Goal: Transaction & Acquisition: Purchase product/service

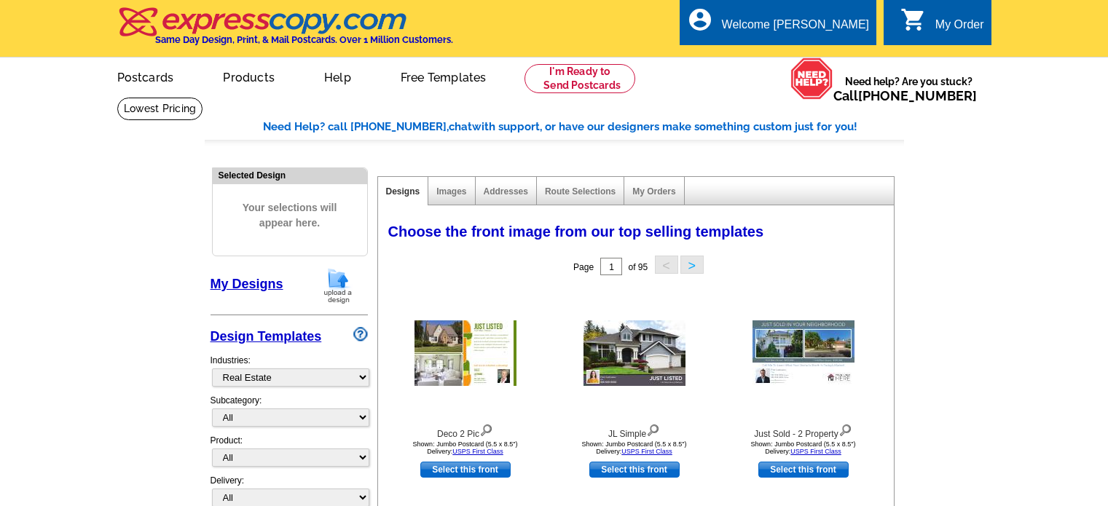
select select "785"
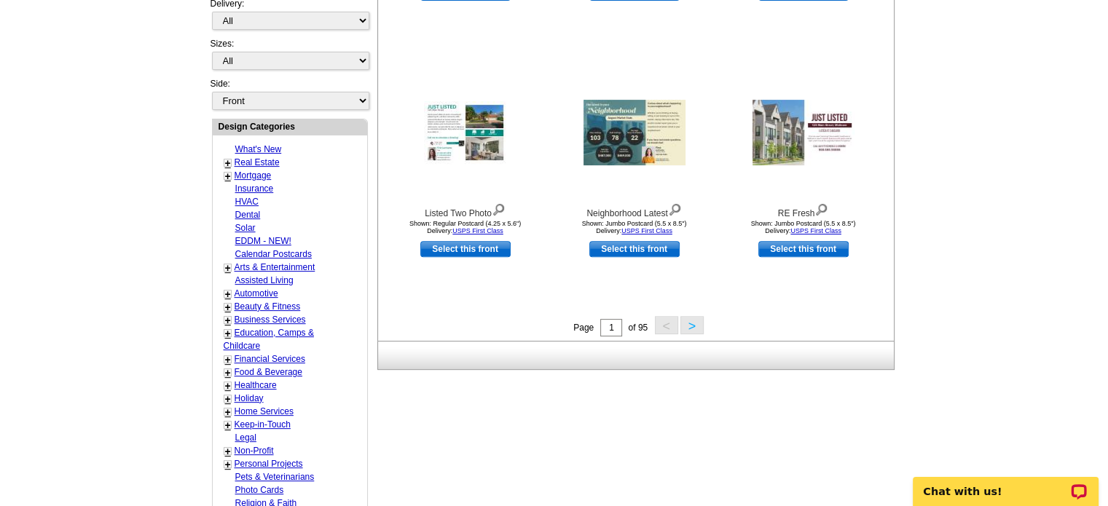
scroll to position [479, 0]
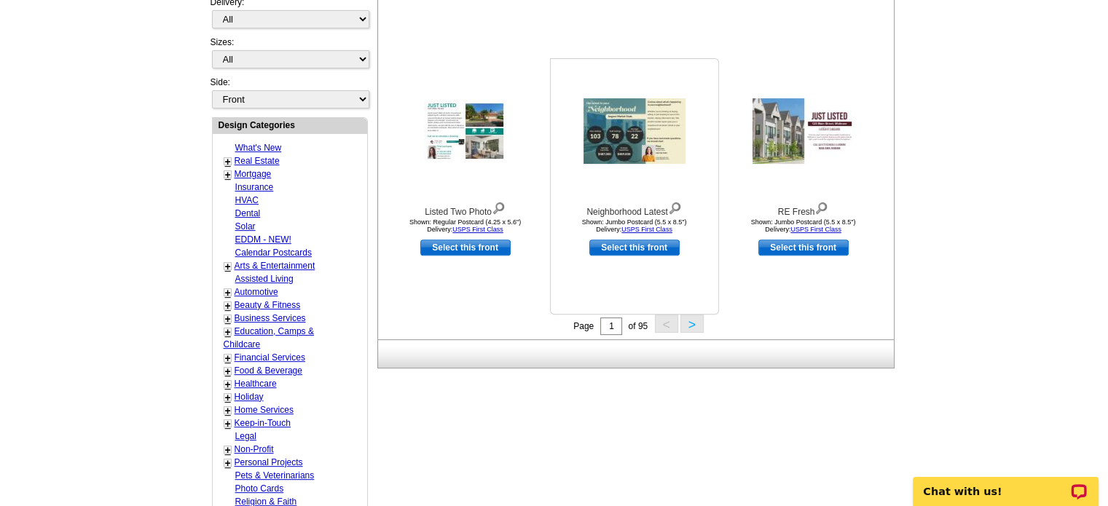
click at [620, 127] on img at bounding box center [634, 131] width 102 height 66
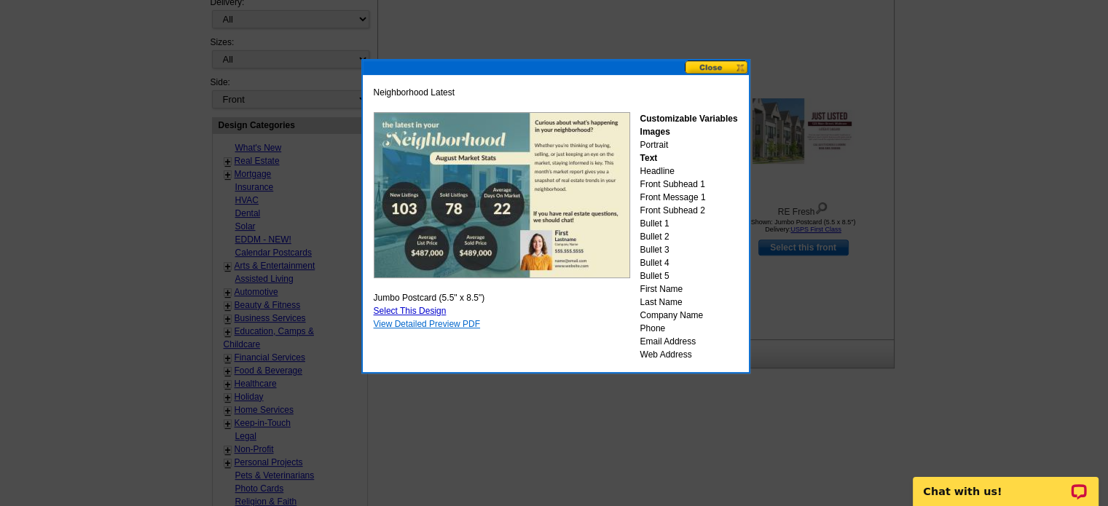
click at [433, 320] on link "View Detailed Preview PDF" at bounding box center [427, 324] width 107 height 10
click at [722, 71] on button at bounding box center [717, 67] width 64 height 14
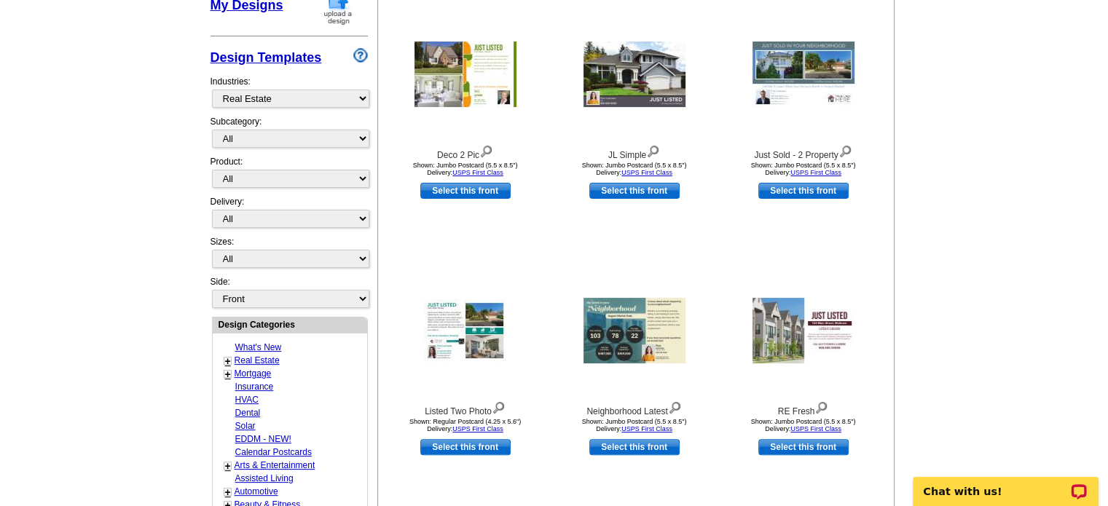
scroll to position [262, 0]
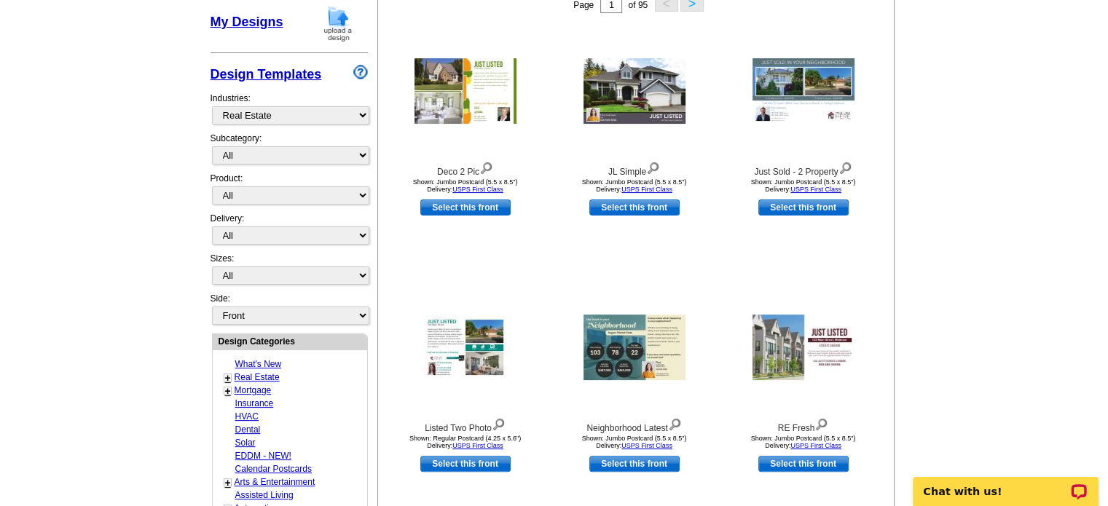
drag, startPoint x: 1102, startPoint y: 194, endPoint x: 1101, endPoint y: 146, distance: 48.8
click at [1101, 146] on main "Need Help? call 800-260-5887, chat with support, or have our designers make som…" at bounding box center [554, 376] width 1108 height 1083
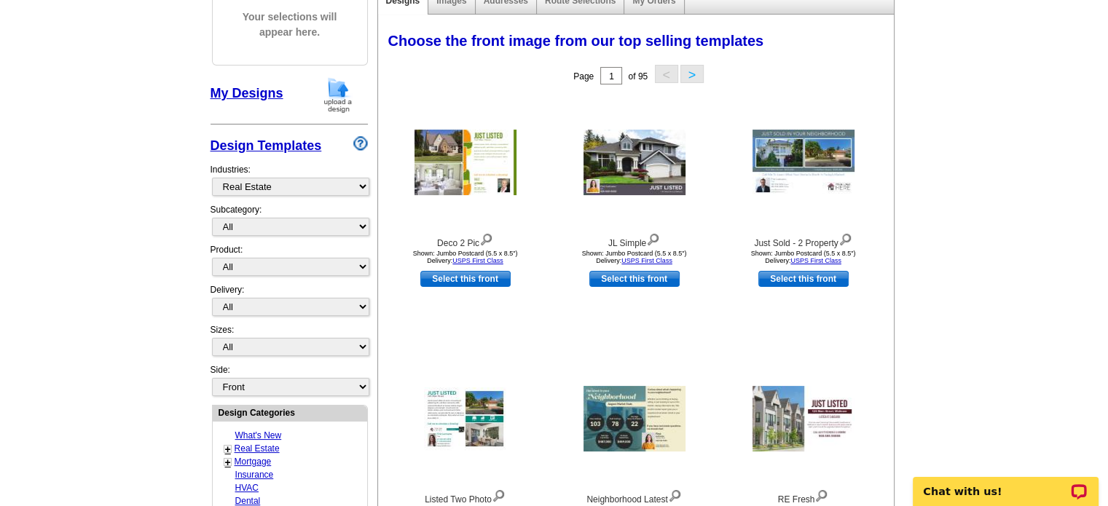
scroll to position [195, 0]
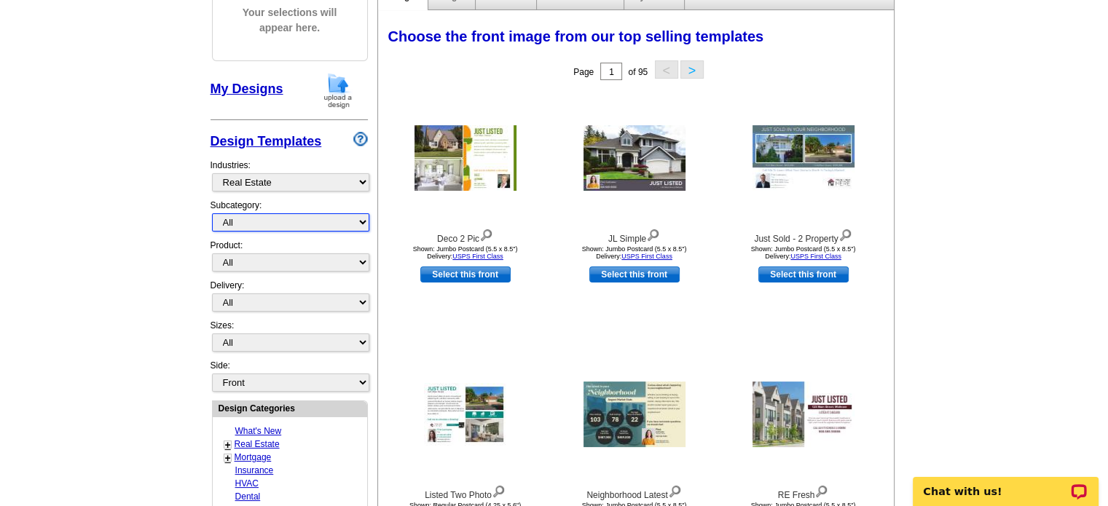
click at [363, 227] on select "All RE/MAX® Referrals Keller Williams® Berkshire Hathaway Home Services Century…" at bounding box center [290, 222] width 157 height 18
select select "1107"
click at [212, 213] on select "All RE/MAX® Referrals Keller Williams® Berkshire Hathaway Home Services Century…" at bounding box center [290, 222] width 157 height 18
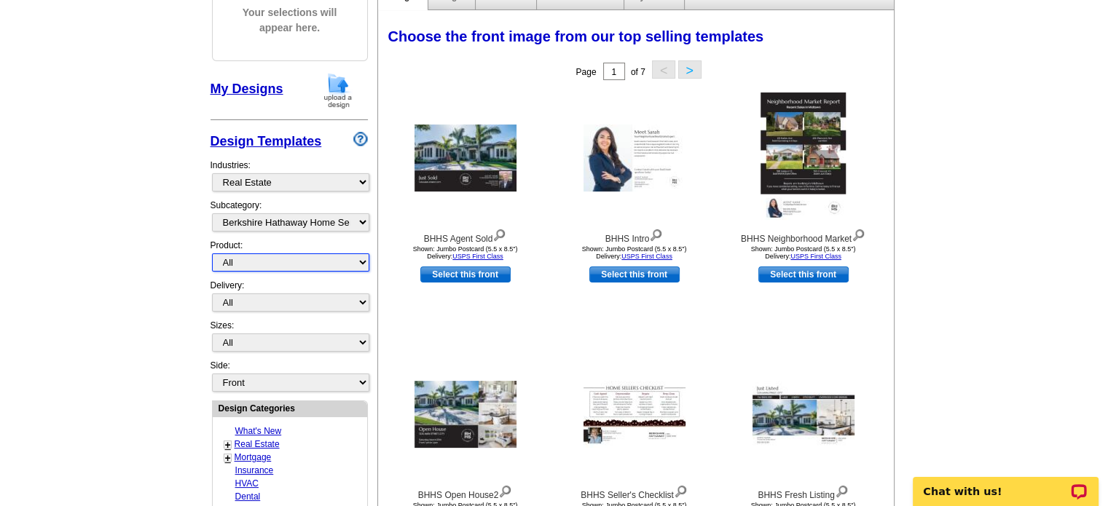
click at [359, 261] on select "All Postcards Letters and flyers Business Cards Door Hangers Greeting Cards" at bounding box center [290, 262] width 157 height 18
select select "1"
click at [212, 253] on select "All Postcards Letters and flyers Business Cards Door Hangers Greeting Cards" at bounding box center [290, 262] width 157 height 18
click at [366, 299] on select "All First Class Mail Shipped to Me EDDM Save 66% on Postage" at bounding box center [290, 303] width 157 height 18
click at [212, 294] on select "All First Class Mail Shipped to Me EDDM Save 66% on Postage" at bounding box center [290, 303] width 157 height 18
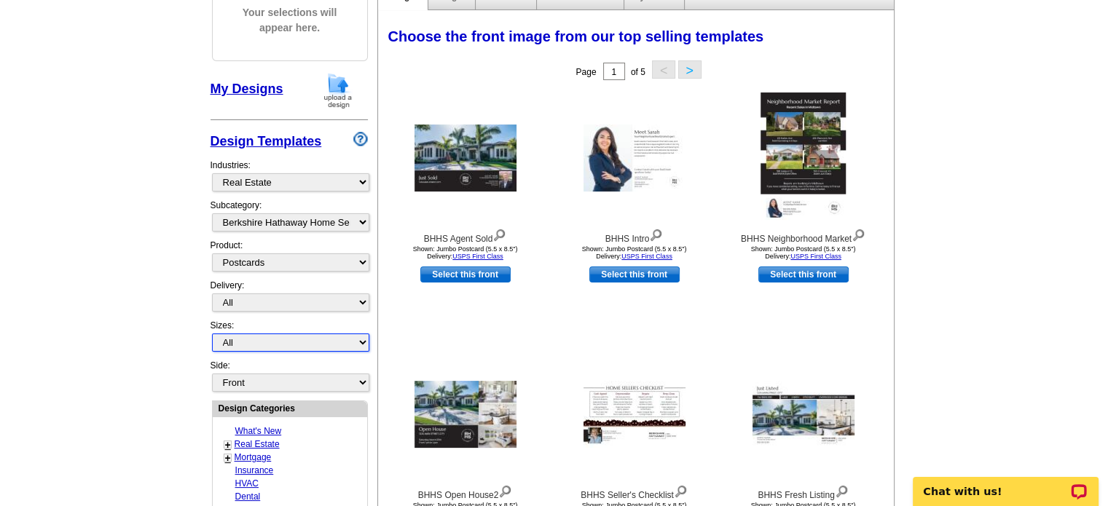
click at [361, 340] on select "All Jumbo Postcard (5.5" x 8.5") Regular Postcard (4.25" x 5.6") Panoramic Post…" at bounding box center [290, 343] width 157 height 18
select select "2"
click at [212, 334] on select "All Jumbo Postcard (5.5" x 8.5") Regular Postcard (4.25" x 5.6") Panoramic Post…" at bounding box center [290, 343] width 157 height 18
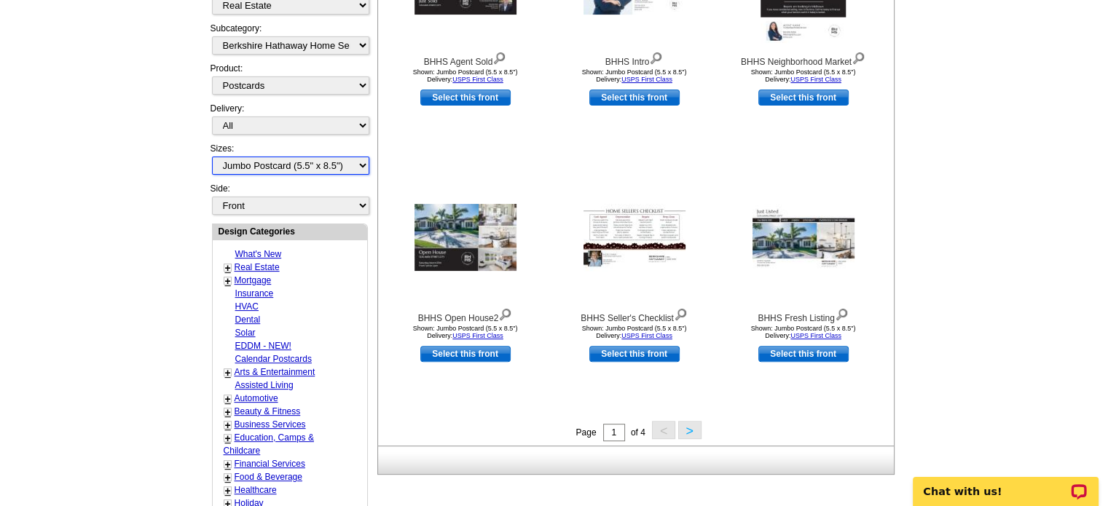
scroll to position [365, 0]
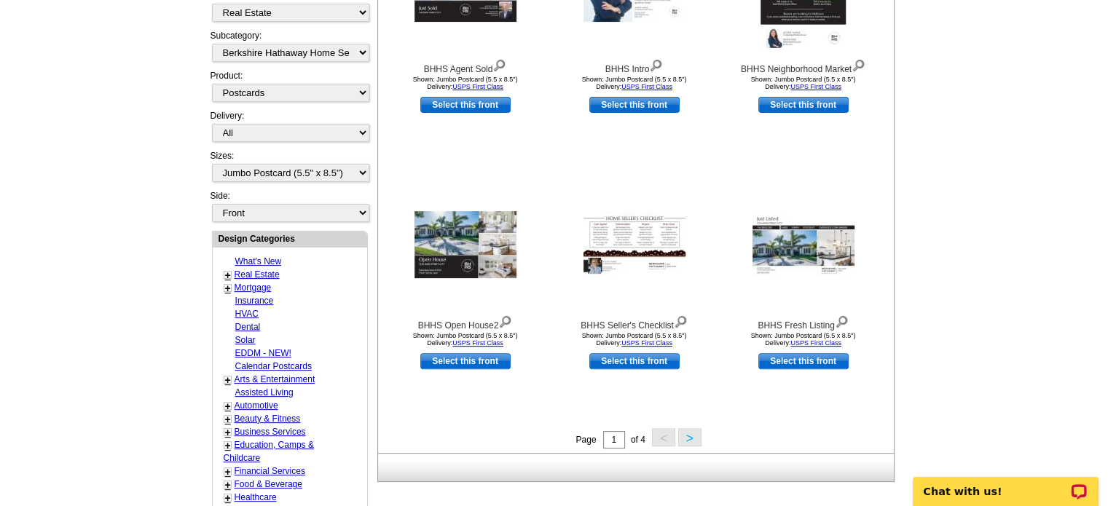
click at [690, 436] on button ">" at bounding box center [689, 437] width 23 height 18
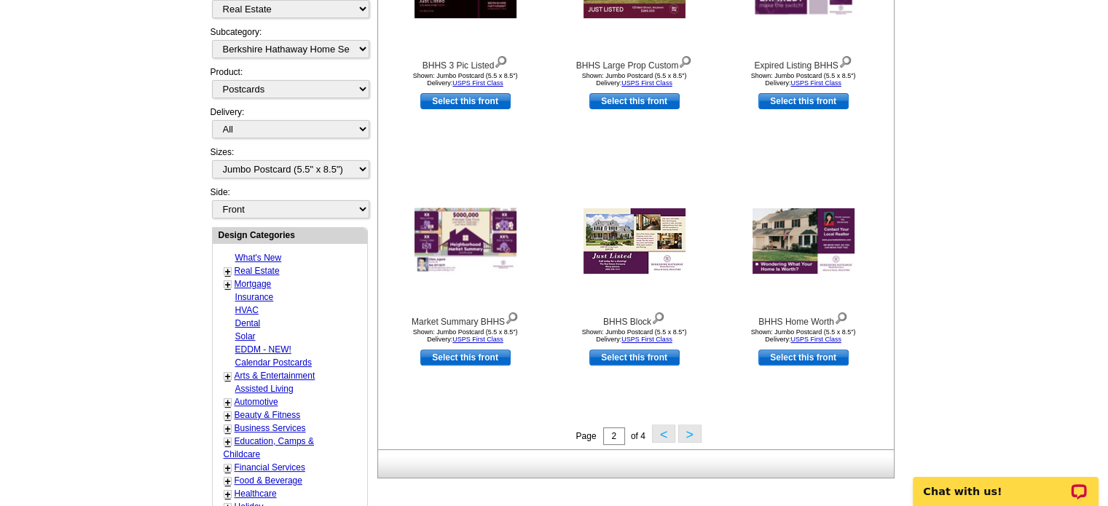
scroll to position [374, 0]
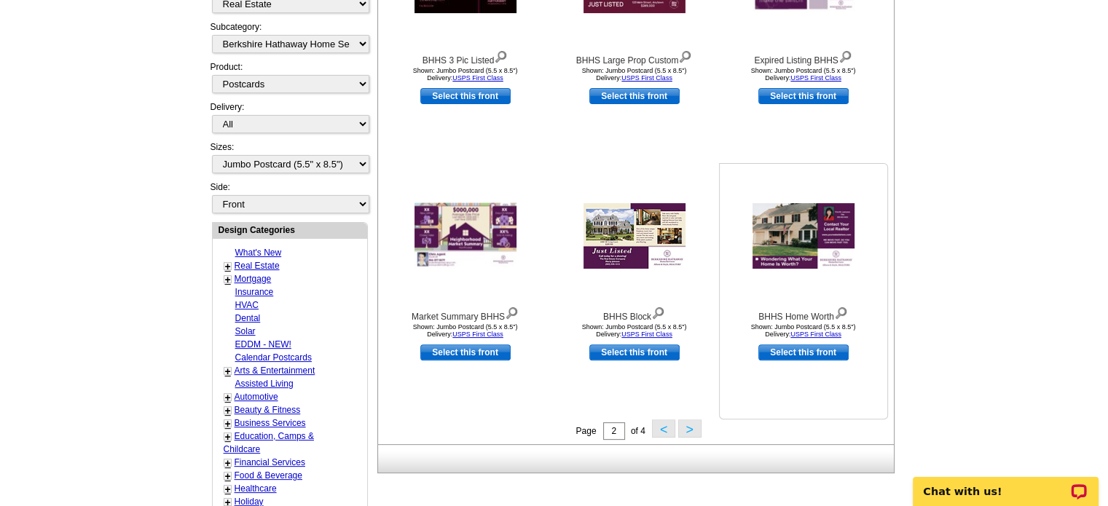
click at [795, 352] on link "Select this front" at bounding box center [803, 353] width 90 height 16
select select "back"
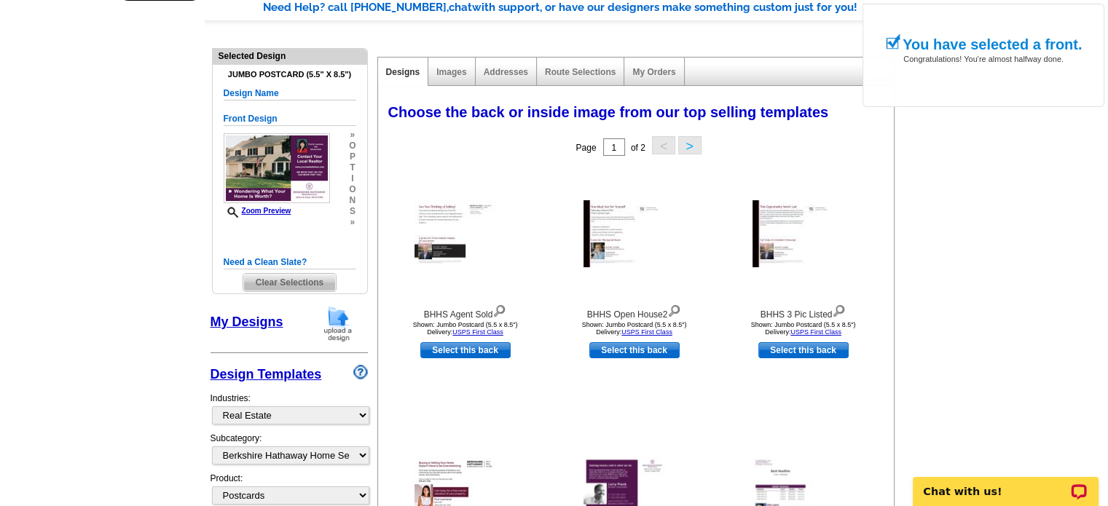
scroll to position [142, 0]
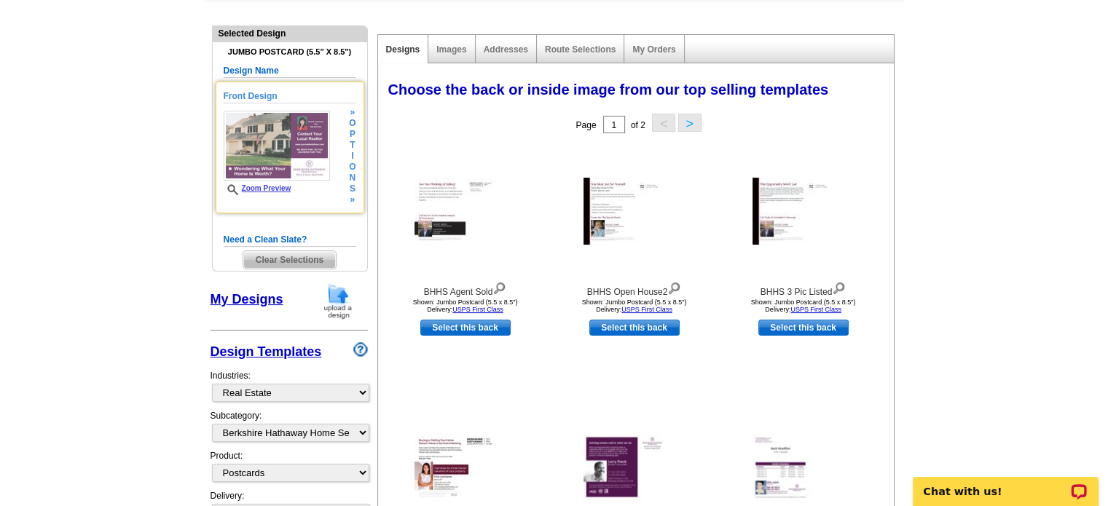
click at [269, 152] on img at bounding box center [277, 146] width 106 height 70
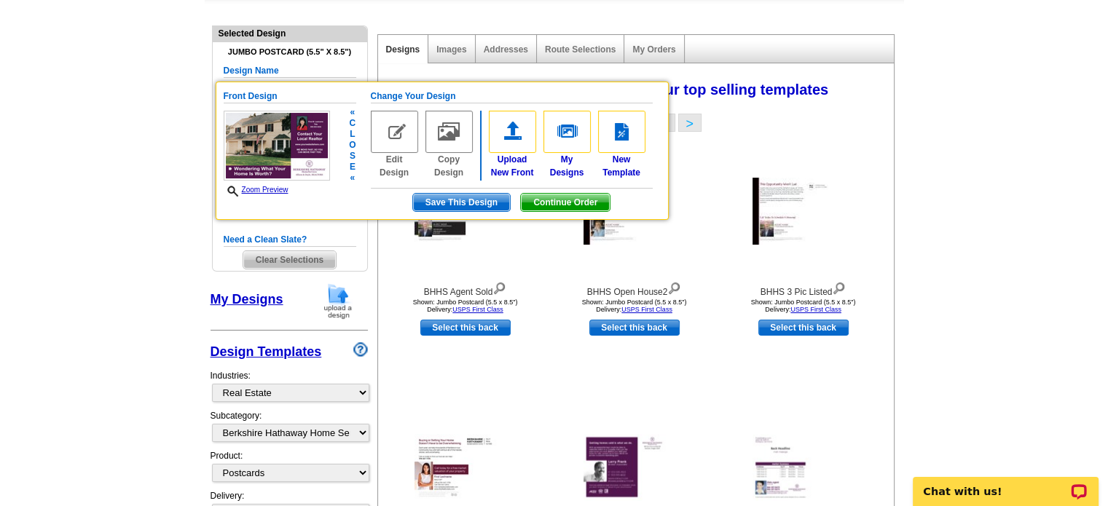
click at [265, 192] on link "Zoom Preview" at bounding box center [256, 190] width 65 height 8
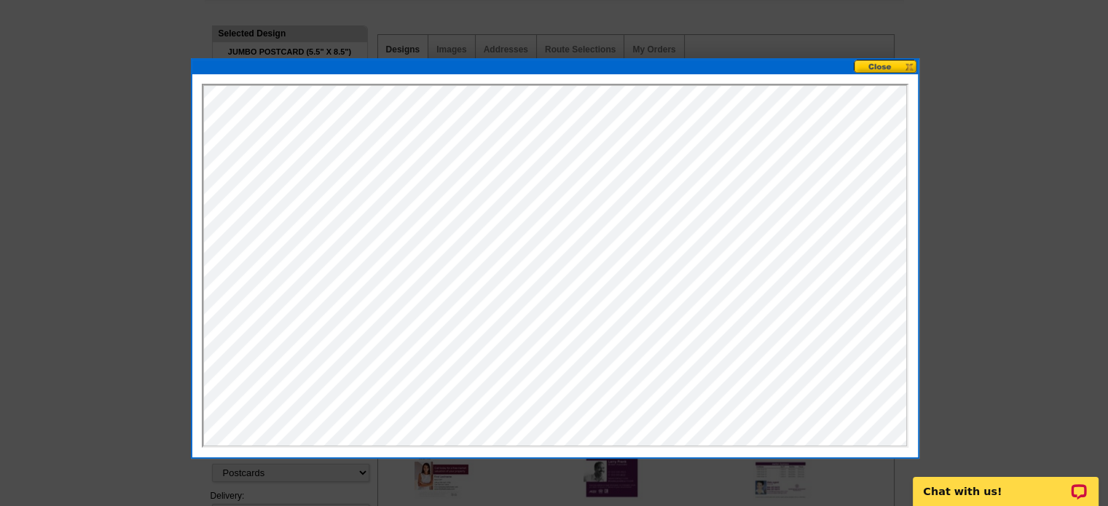
scroll to position [0, 0]
click at [880, 77] on div at bounding box center [554, 265] width 725 height 383
click at [868, 64] on button at bounding box center [886, 67] width 64 height 14
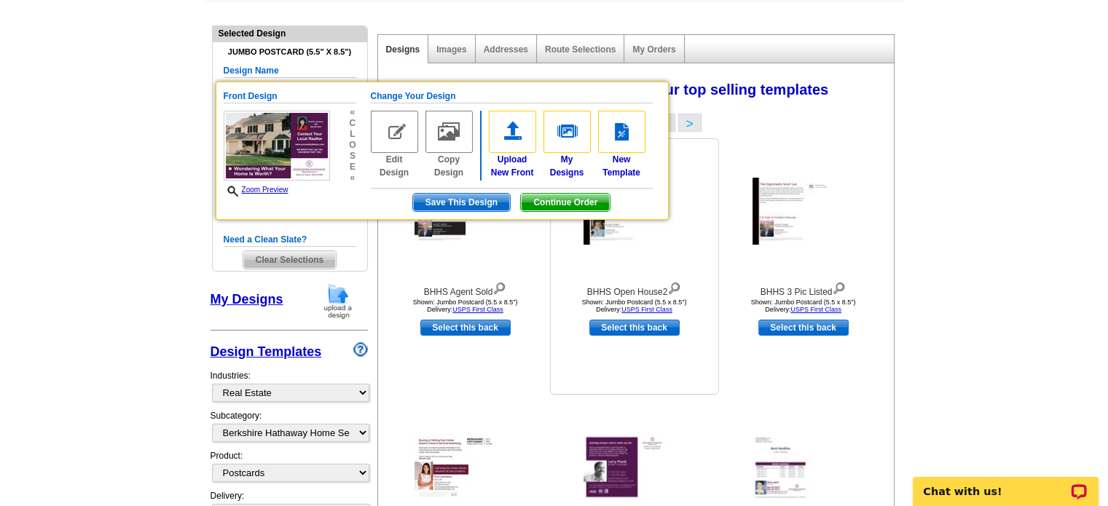
click at [661, 305] on div "Shown: Jumbo Postcard (5.5 x 8.5") Delivery: USPS First Class" at bounding box center [634, 306] width 160 height 15
click at [434, 91] on h5 "Change Your Design" at bounding box center [512, 97] width 282 height 14
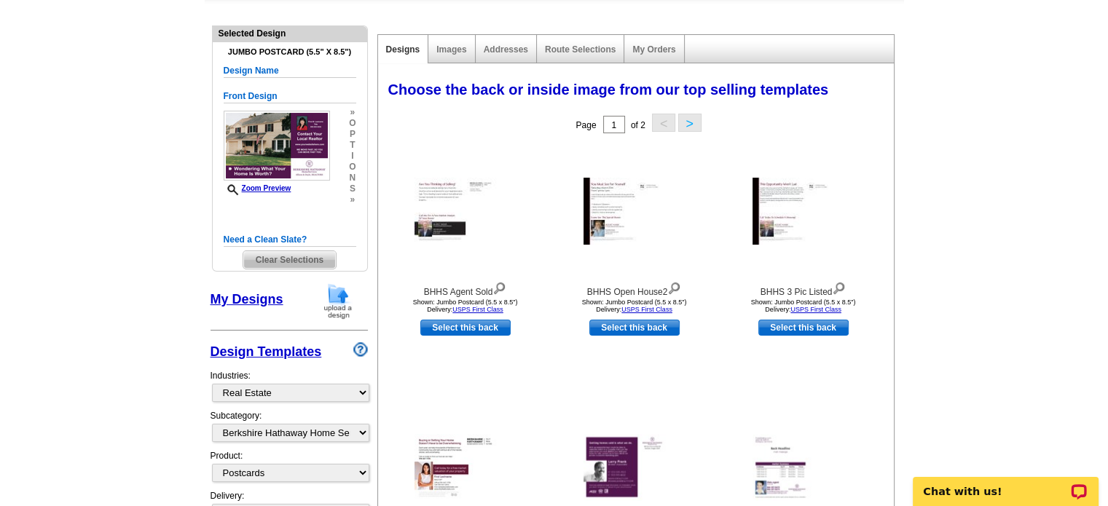
click at [292, 261] on span "Clear Selections" at bounding box center [289, 259] width 93 height 17
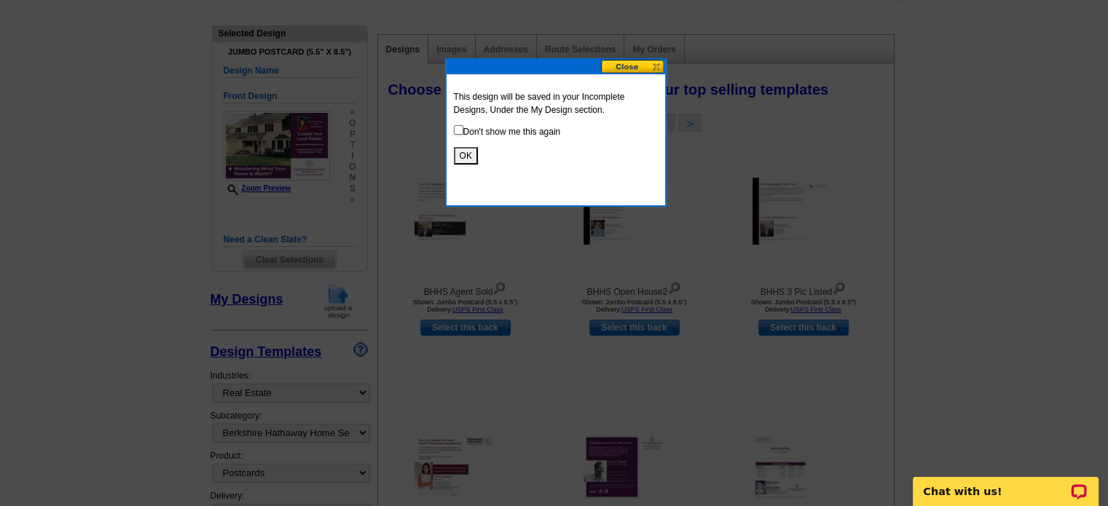
drag, startPoint x: 292, startPoint y: 261, endPoint x: 536, endPoint y: 149, distance: 268.9
click at [536, 149] on p "OK" at bounding box center [556, 155] width 204 height 17
click at [468, 154] on button "OK" at bounding box center [466, 155] width 24 height 17
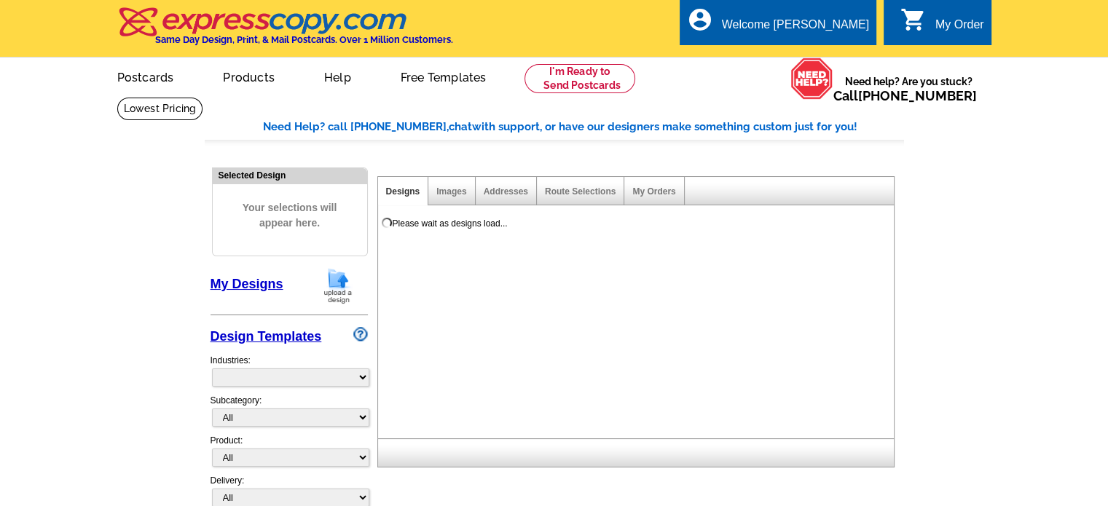
select select "785"
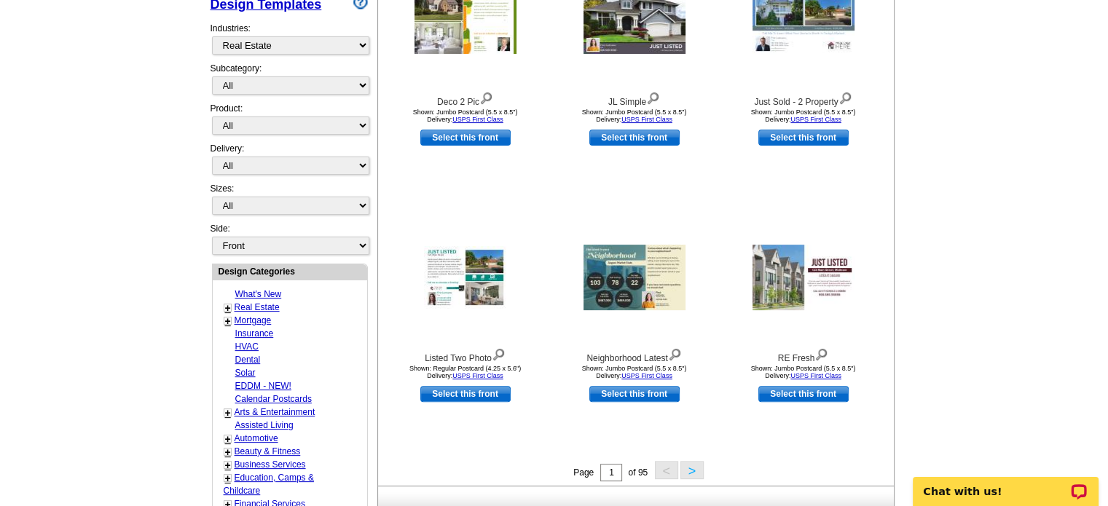
scroll to position [331, 0]
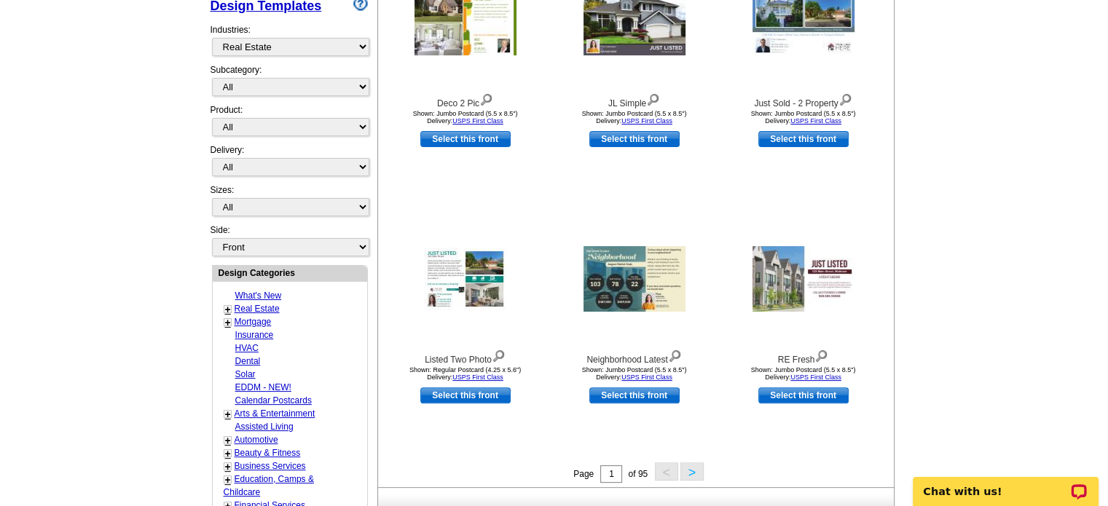
click at [692, 476] on button ">" at bounding box center [691, 472] width 23 height 18
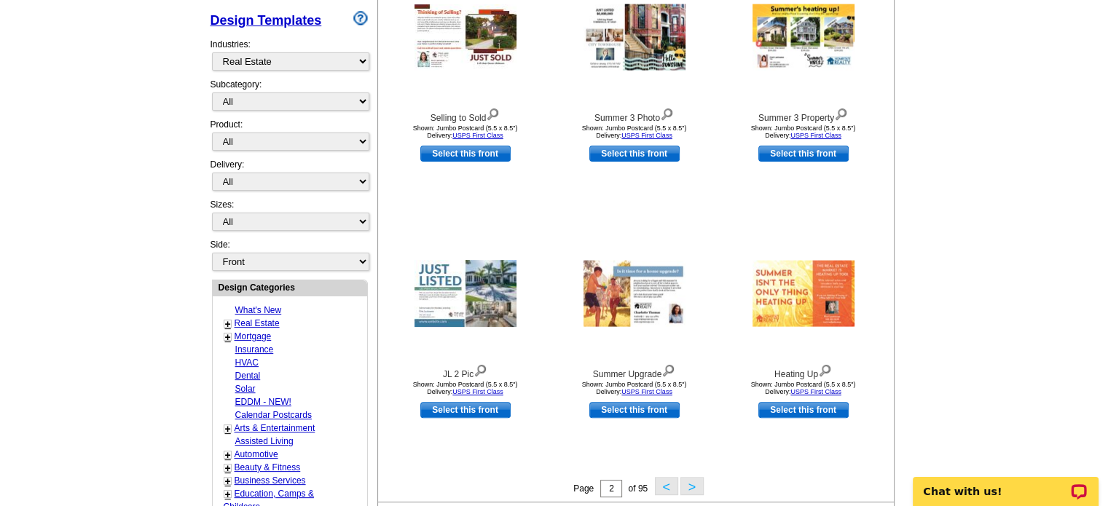
scroll to position [315, 0]
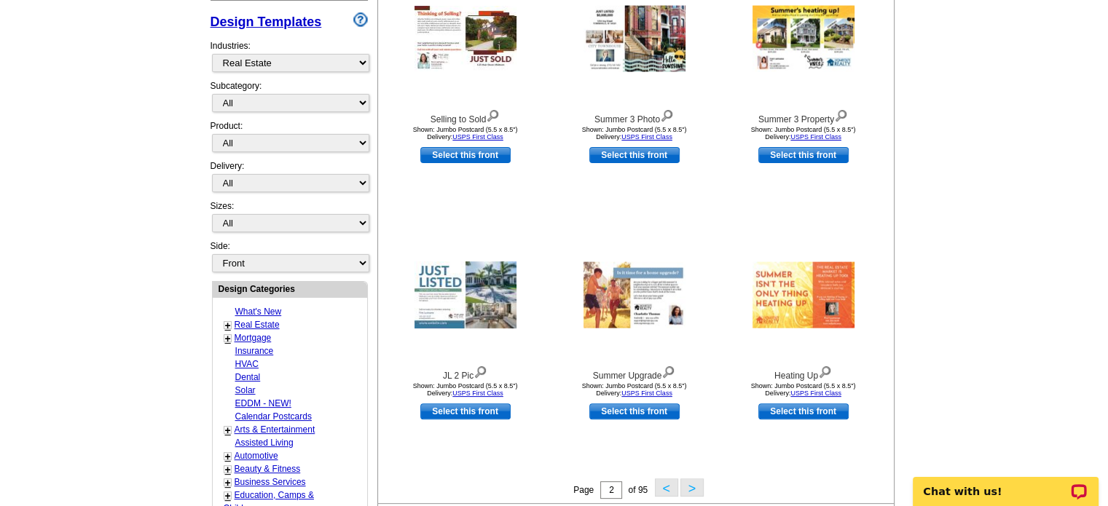
click at [695, 486] on button ">" at bounding box center [691, 488] width 23 height 18
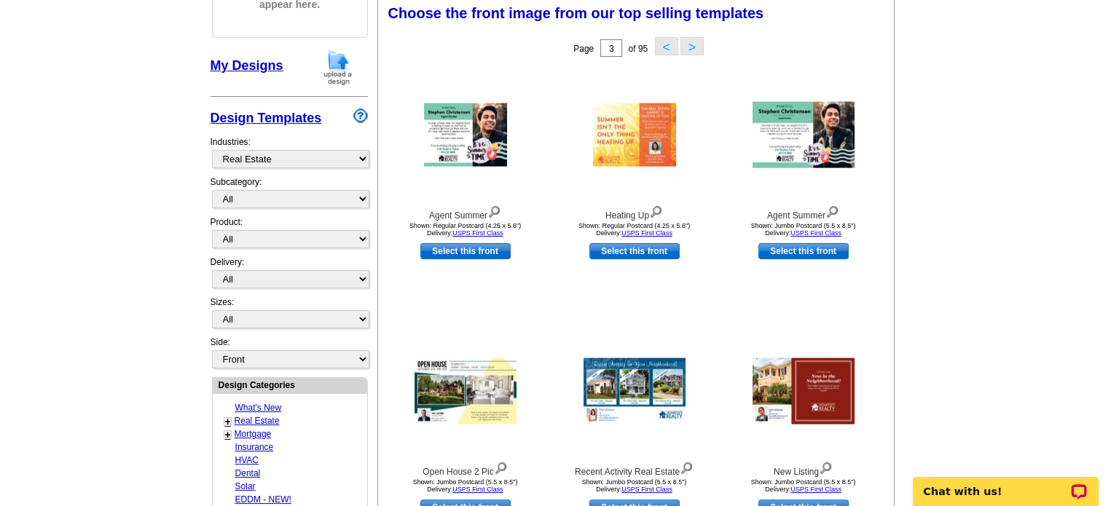
scroll to position [215, 0]
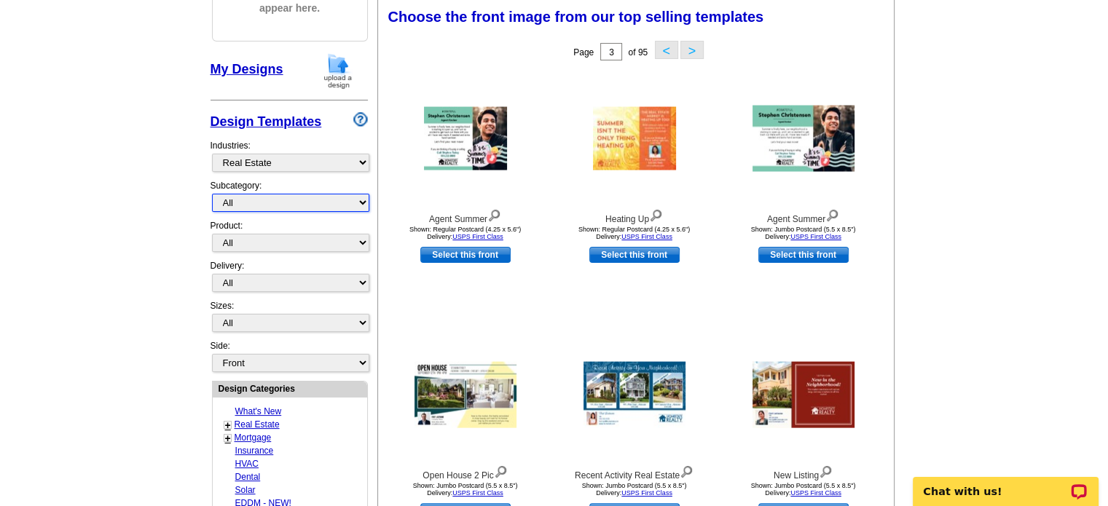
click at [354, 200] on select "All RE/MAX® Referrals Keller Williams® Berkshire Hathaway Home Services Century…" at bounding box center [290, 203] width 157 height 18
select select "1107"
click at [212, 194] on select "All RE/MAX® Referrals Keller Williams® Berkshire Hathaway Home Services Century…" at bounding box center [290, 203] width 157 height 18
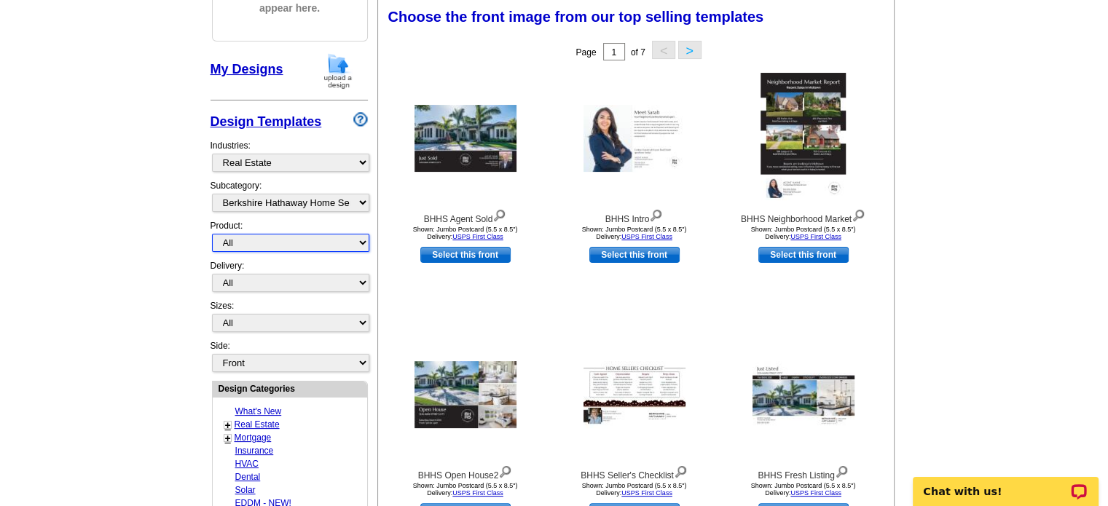
click at [359, 247] on select "All Postcards Letters and flyers Business Cards Door Hangers Greeting Cards" at bounding box center [290, 243] width 157 height 18
select select "1"
click at [212, 234] on select "All Postcards Letters and flyers Business Cards Door Hangers Greeting Cards" at bounding box center [290, 243] width 157 height 18
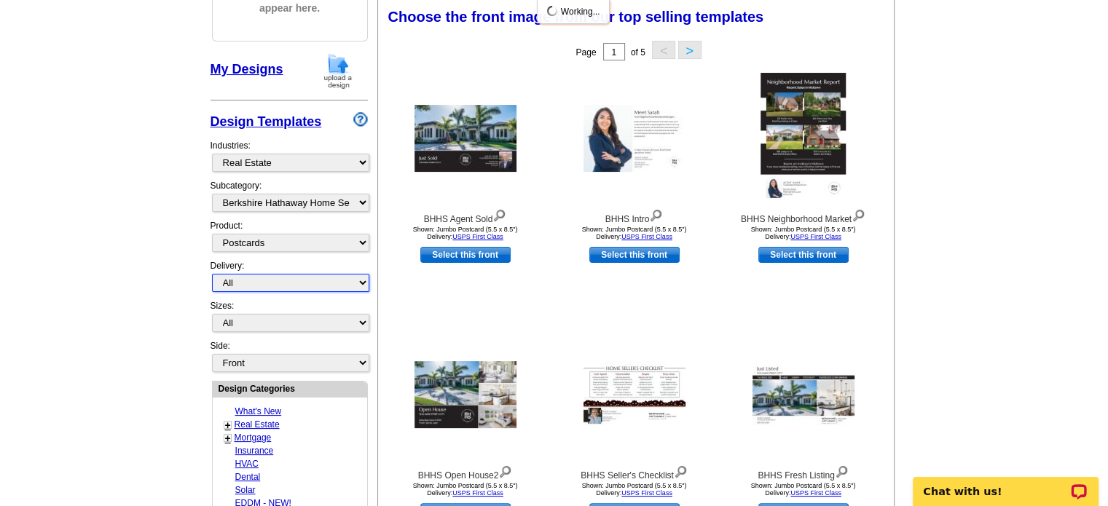
click at [364, 279] on select "All First Class Mail Shipped to Me EDDM Save 66% on Postage" at bounding box center [290, 283] width 157 height 18
click at [212, 274] on select "All First Class Mail Shipped to Me EDDM Save 66% on Postage" at bounding box center [290, 283] width 157 height 18
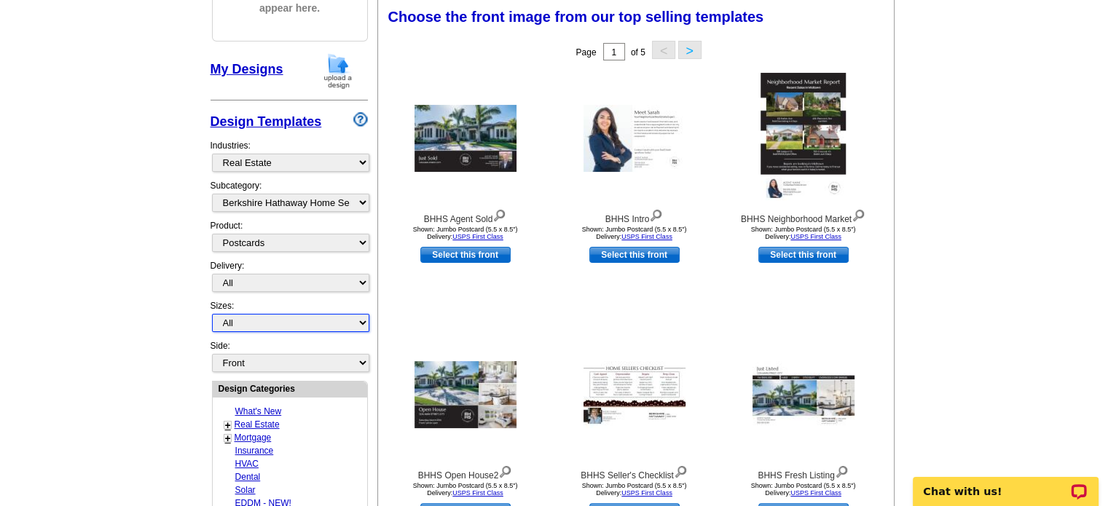
click at [361, 317] on select "All Jumbo Postcard (5.5" x 8.5") Regular Postcard (4.25" x 5.6") Panoramic Post…" at bounding box center [290, 323] width 157 height 18
select select "2"
click at [212, 314] on select "All Jumbo Postcard (5.5" x 8.5") Regular Postcard (4.25" x 5.6") Panoramic Post…" at bounding box center [290, 323] width 157 height 18
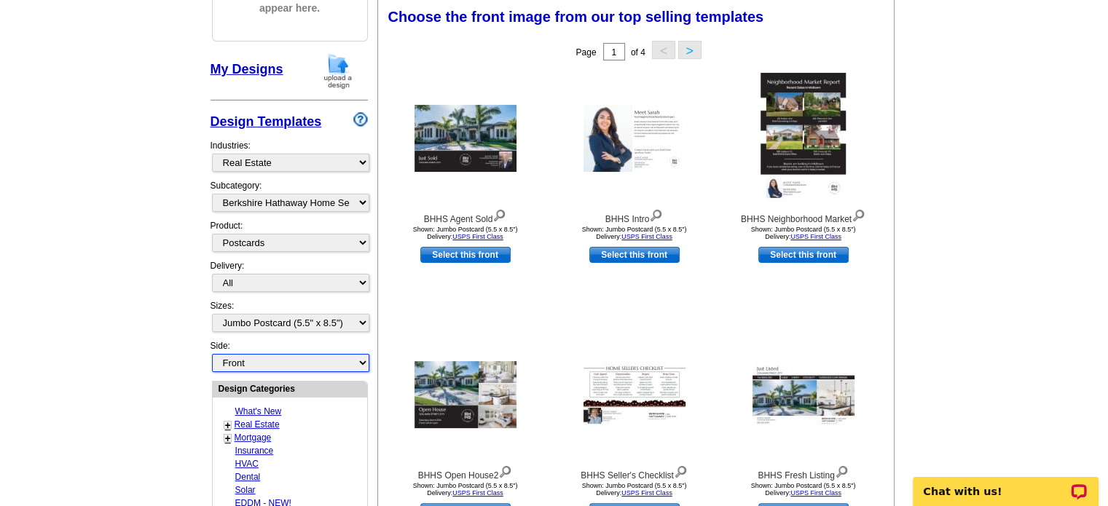
click at [358, 358] on select "Front Back" at bounding box center [290, 363] width 157 height 18
click at [349, 348] on div "Side: Front Back" at bounding box center [288, 356] width 157 height 34
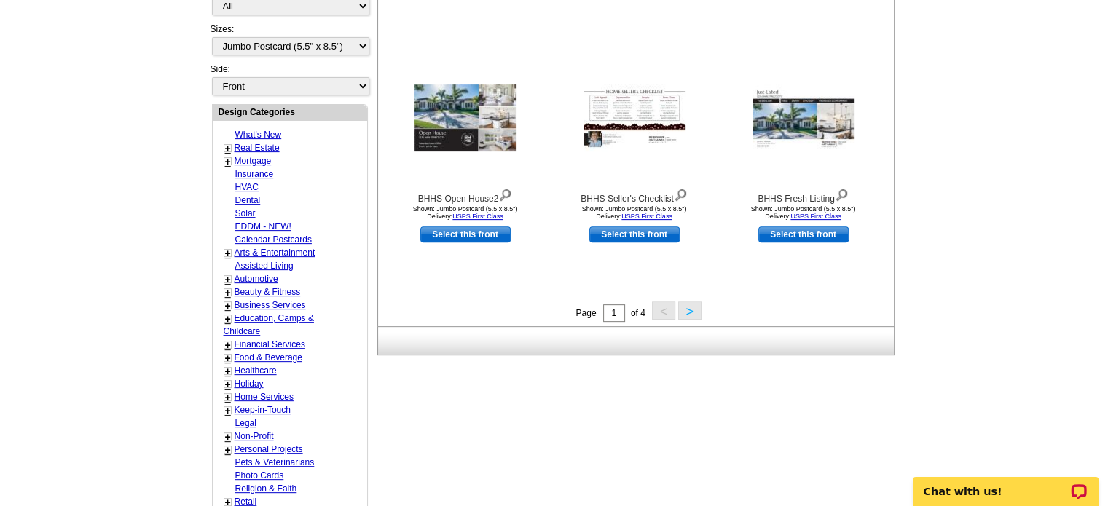
scroll to position [439, 0]
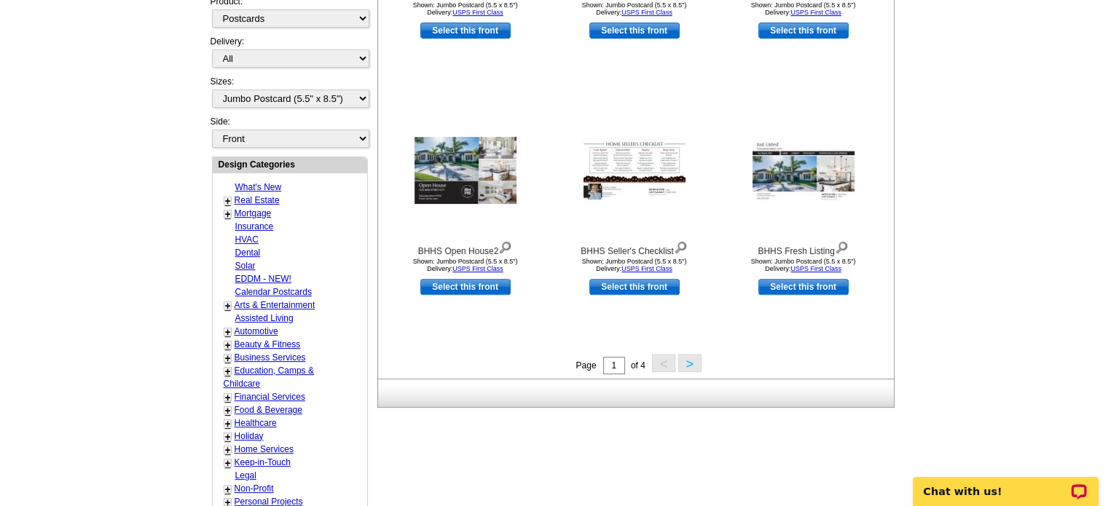
click at [689, 361] on button ">" at bounding box center [689, 363] width 23 height 18
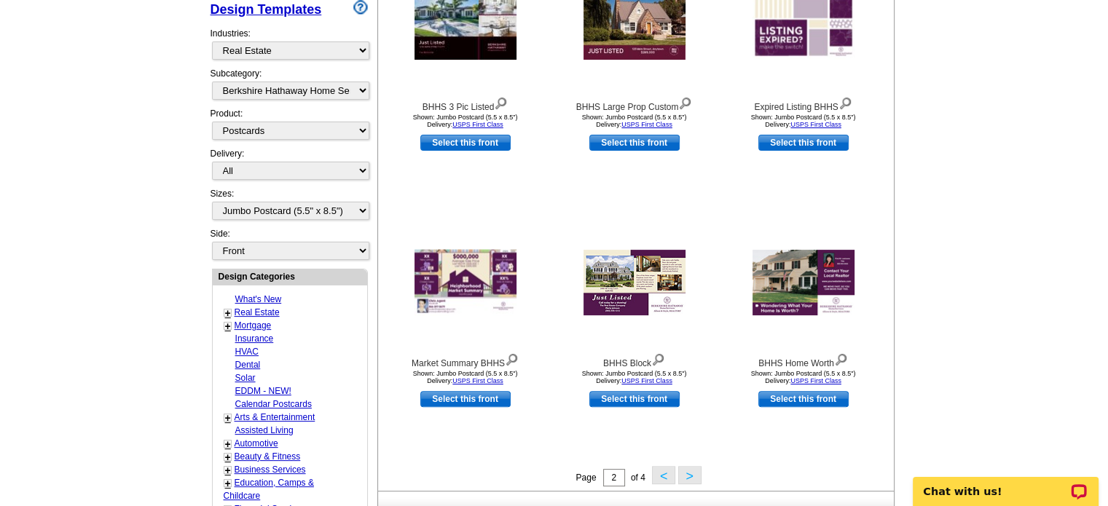
scroll to position [336, 0]
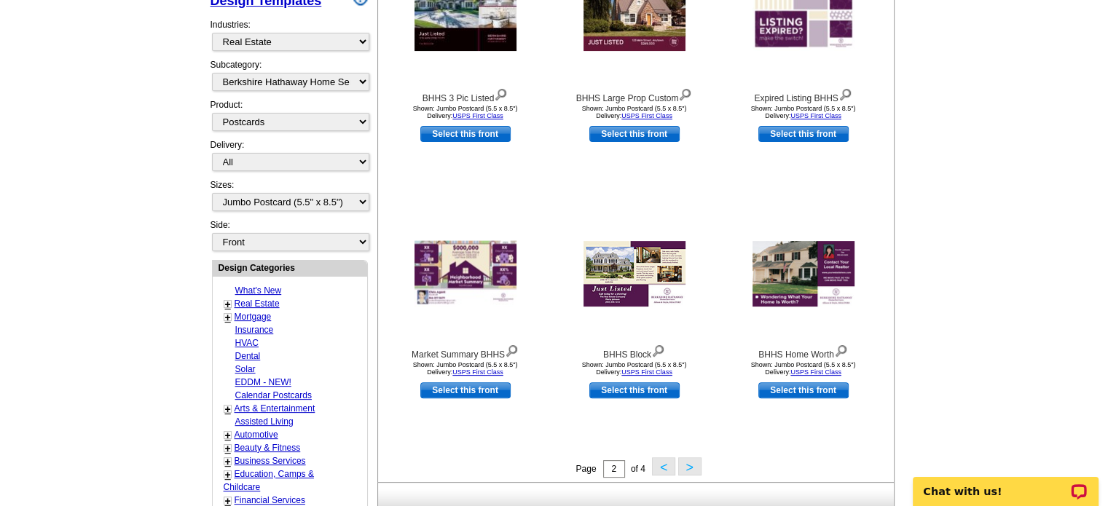
click at [692, 466] on button ">" at bounding box center [689, 466] width 23 height 18
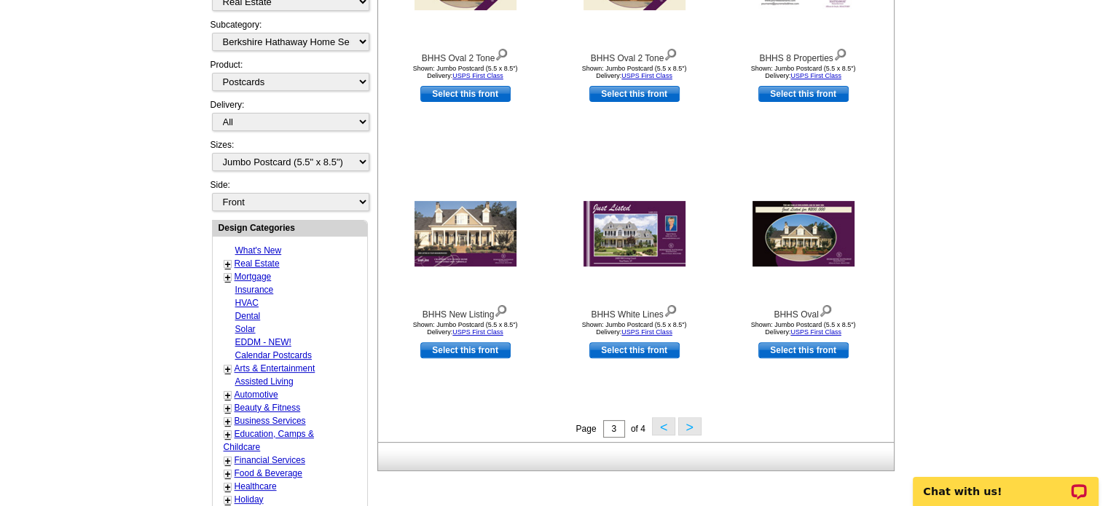
scroll to position [430, 0]
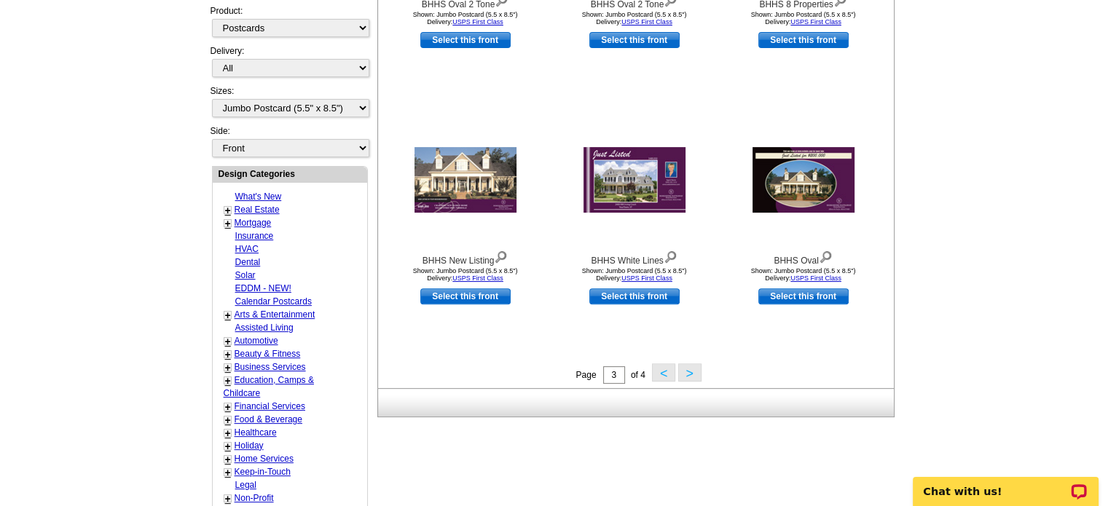
click at [661, 376] on button "<" at bounding box center [663, 372] width 23 height 18
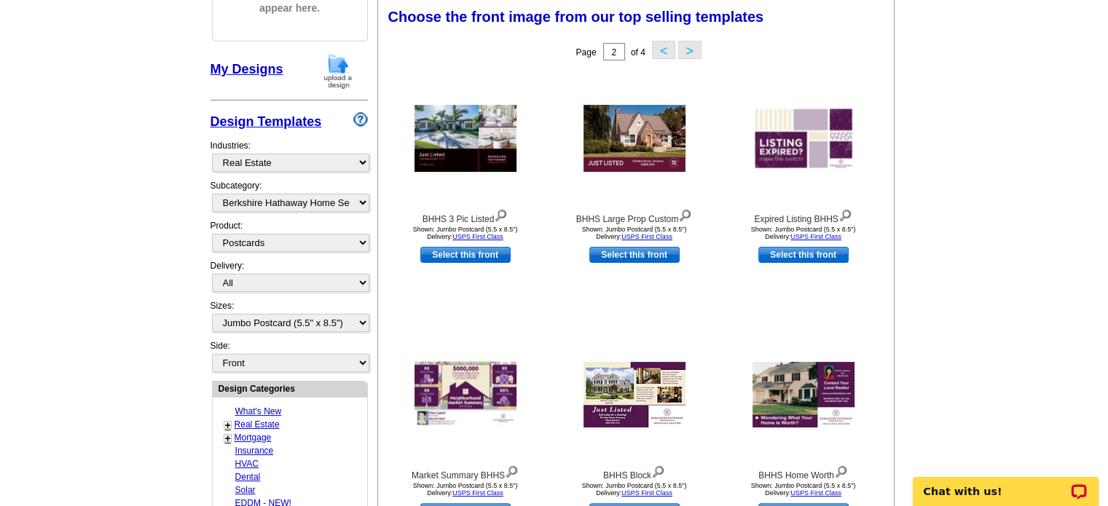
scroll to position [606, 0]
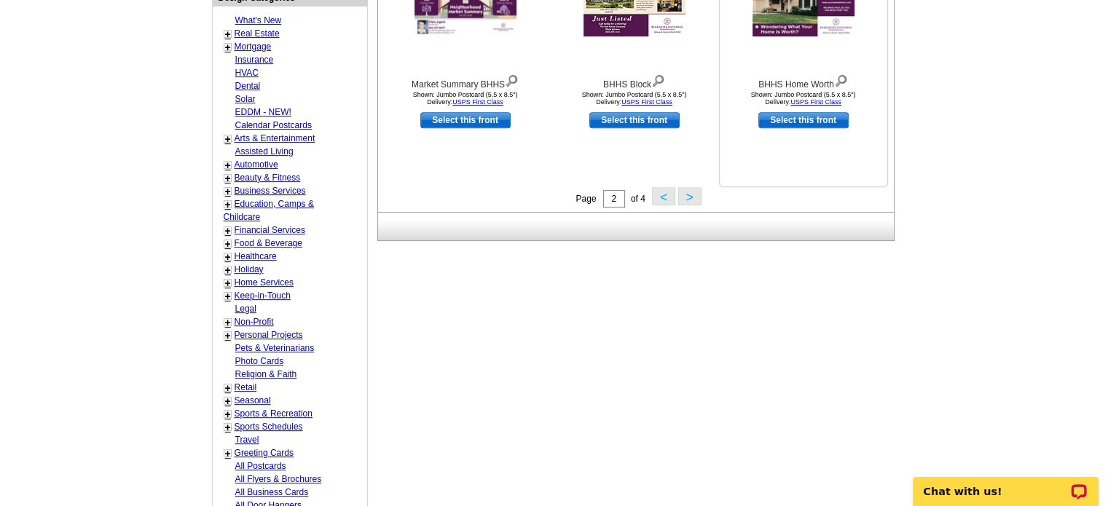
click at [819, 117] on link "Select this front" at bounding box center [803, 120] width 90 height 16
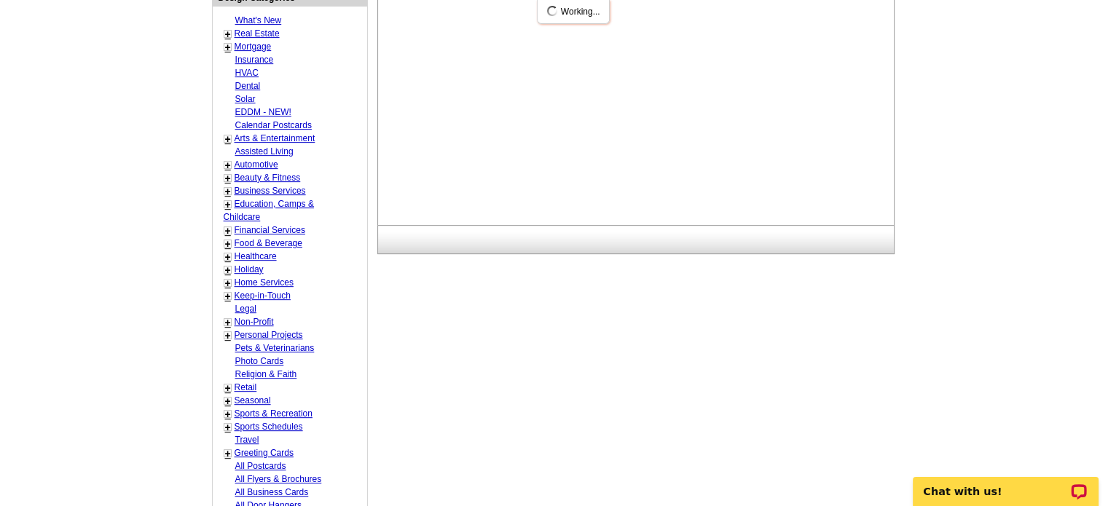
scroll to position [0, 0]
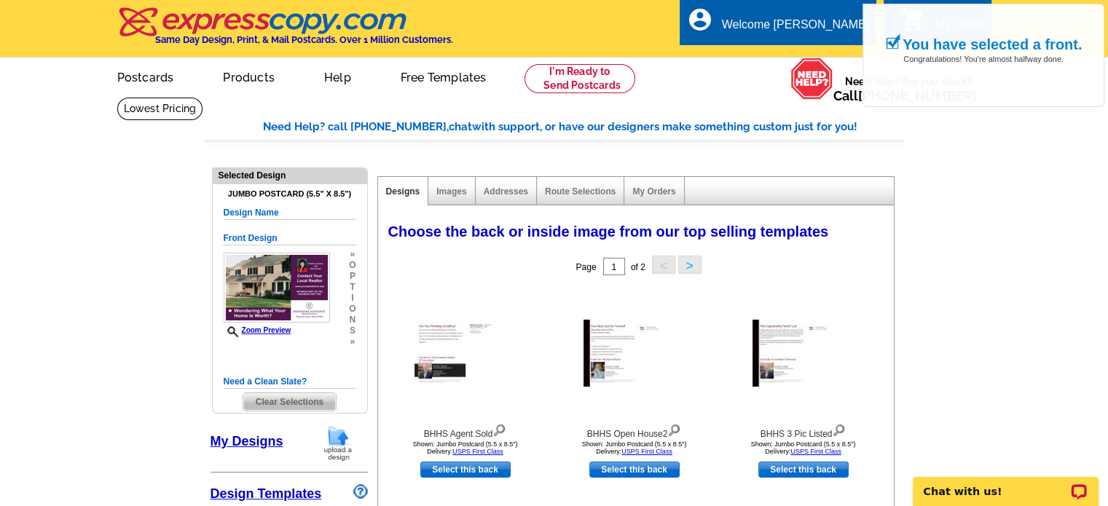
click at [455, 197] on div "Images" at bounding box center [451, 191] width 47 height 28
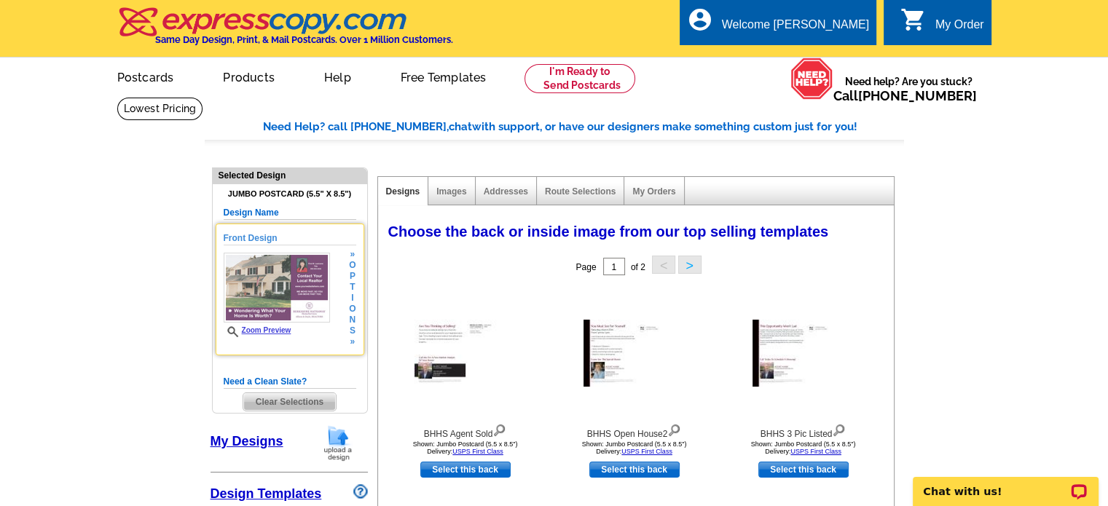
click at [277, 288] on img at bounding box center [277, 288] width 106 height 70
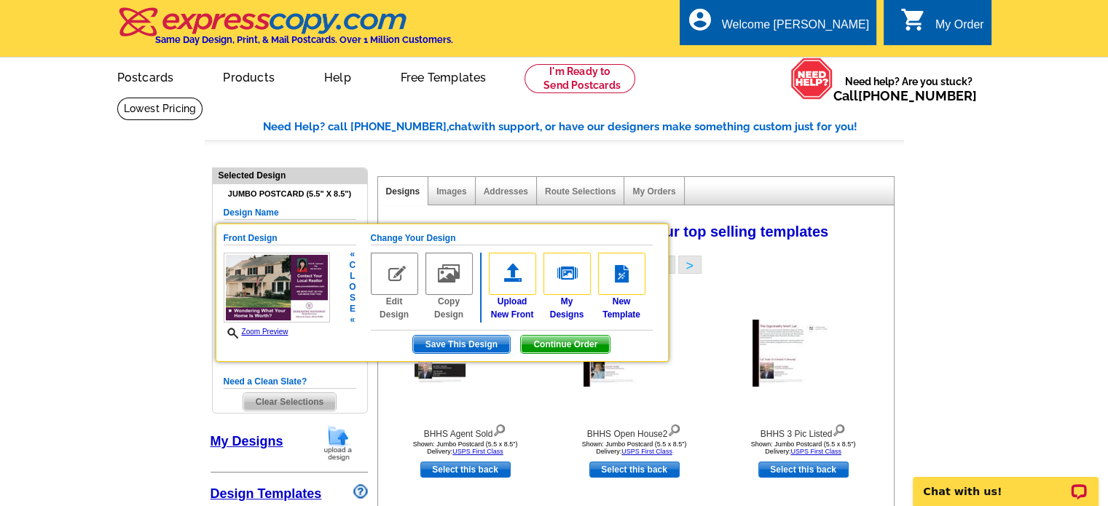
click at [649, 347] on div "Save This Design Continue Order" at bounding box center [512, 344] width 282 height 19
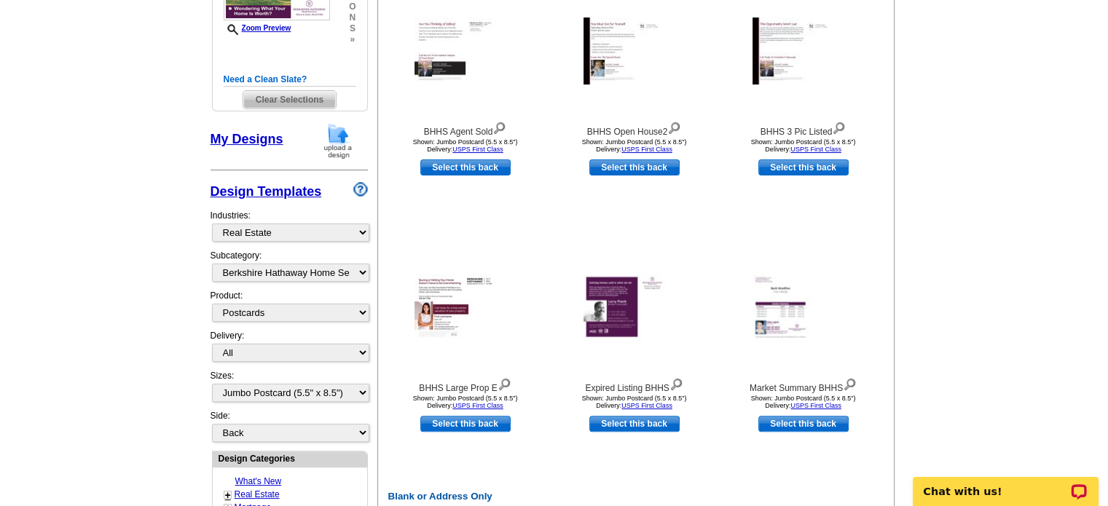
scroll to position [298, 0]
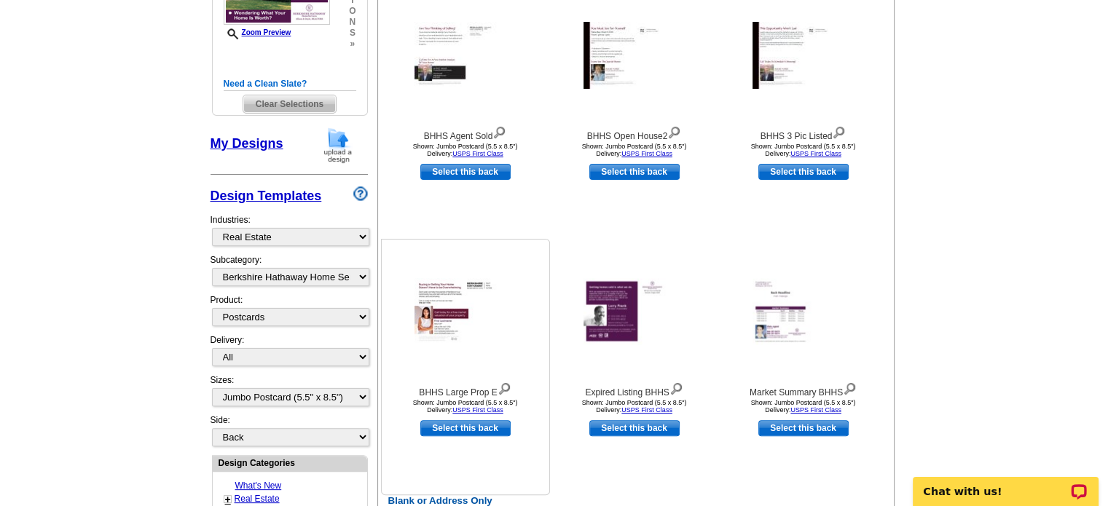
click at [462, 311] on img at bounding box center [465, 311] width 102 height 67
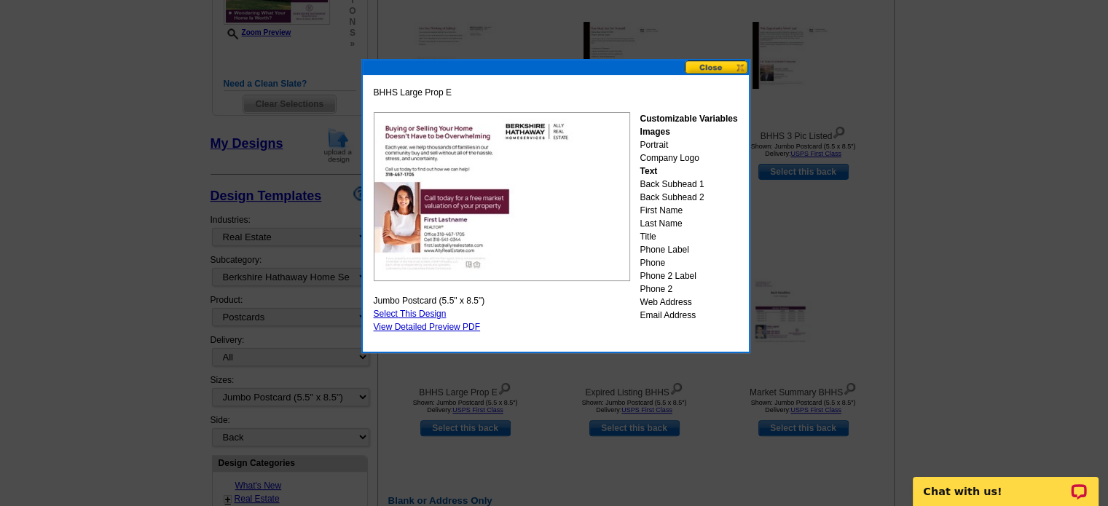
click at [455, 168] on img at bounding box center [502, 196] width 256 height 169
click at [437, 323] on link "View Detailed Preview PDF" at bounding box center [427, 327] width 107 height 10
click at [423, 312] on link "Select This Design" at bounding box center [410, 314] width 73 height 10
select select "front"
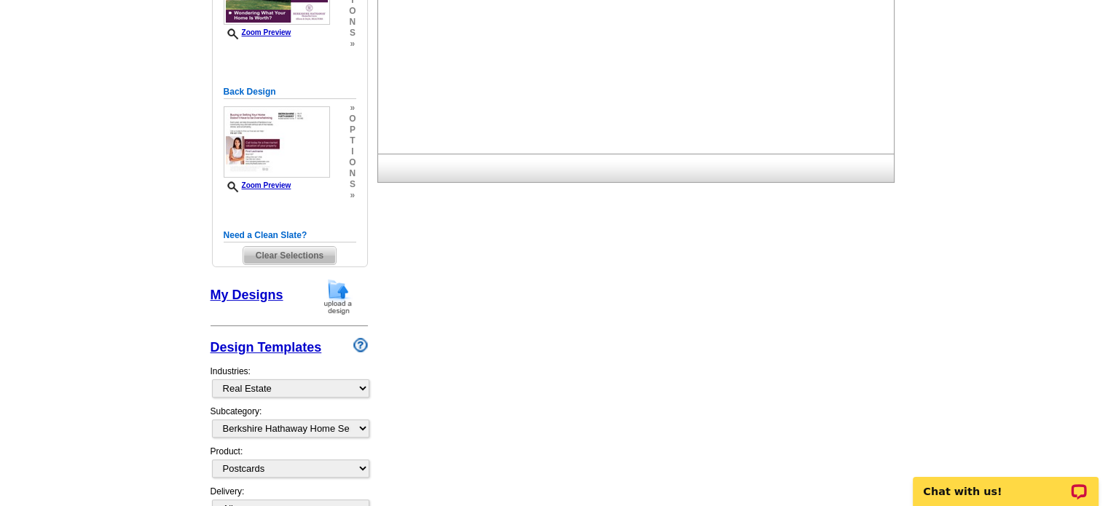
scroll to position [0, 0]
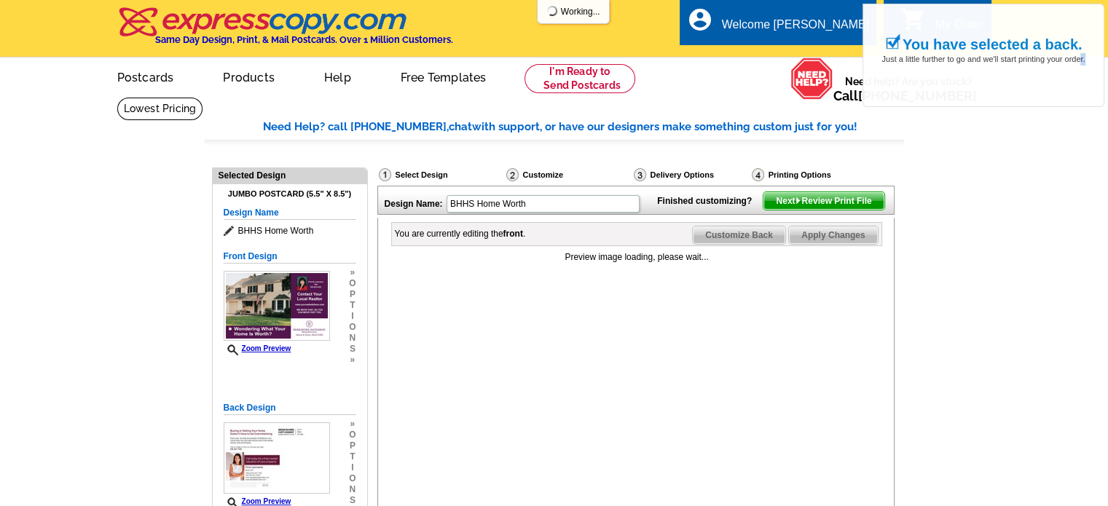
drag, startPoint x: 1081, startPoint y: 56, endPoint x: 1088, endPoint y: 72, distance: 17.6
click at [1088, 72] on div "You have selected a back. Just a little further to go and we'll start printing …" at bounding box center [983, 55] width 242 height 103
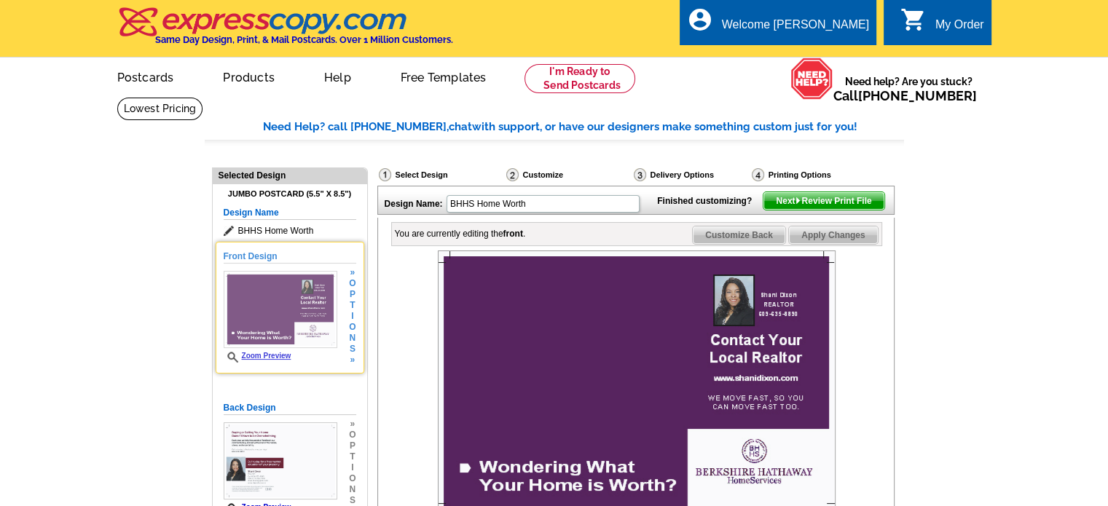
click at [350, 304] on span "t" at bounding box center [352, 305] width 7 height 11
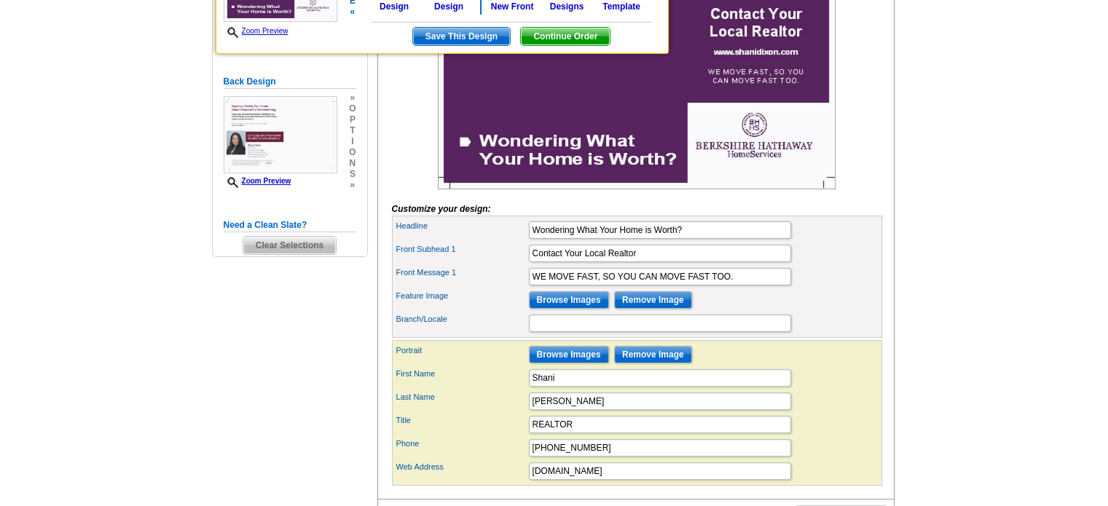
scroll to position [347, 0]
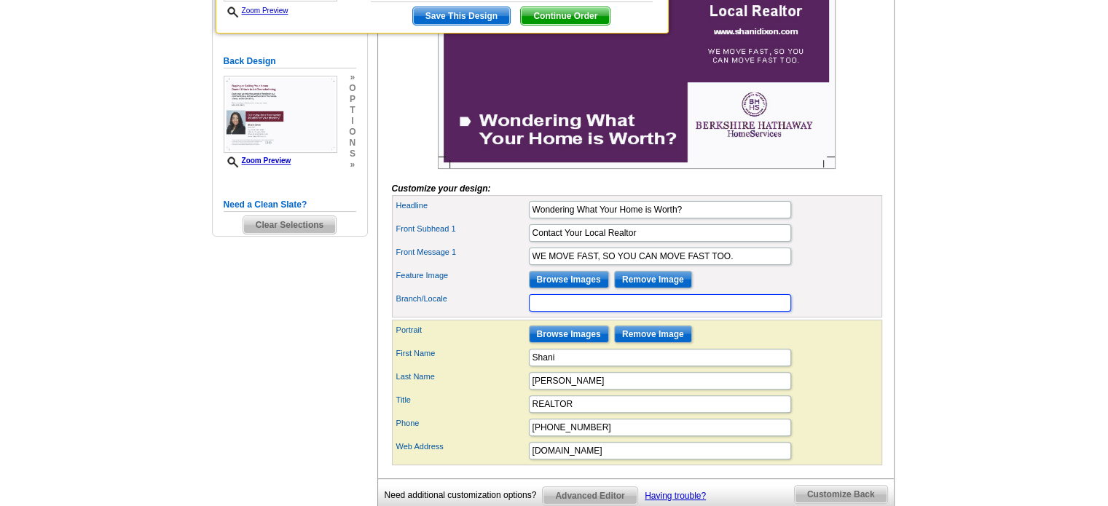
click at [739, 312] on input "Branch/Locale" at bounding box center [660, 302] width 262 height 17
type input "Yardley Newtown Office"
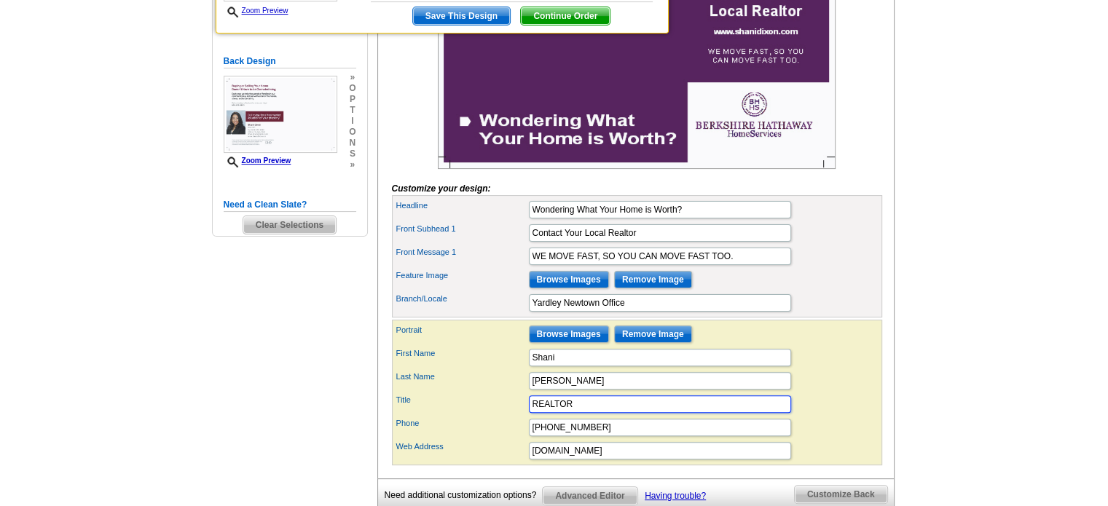
click at [677, 413] on input "REALTOR" at bounding box center [660, 404] width 262 height 17
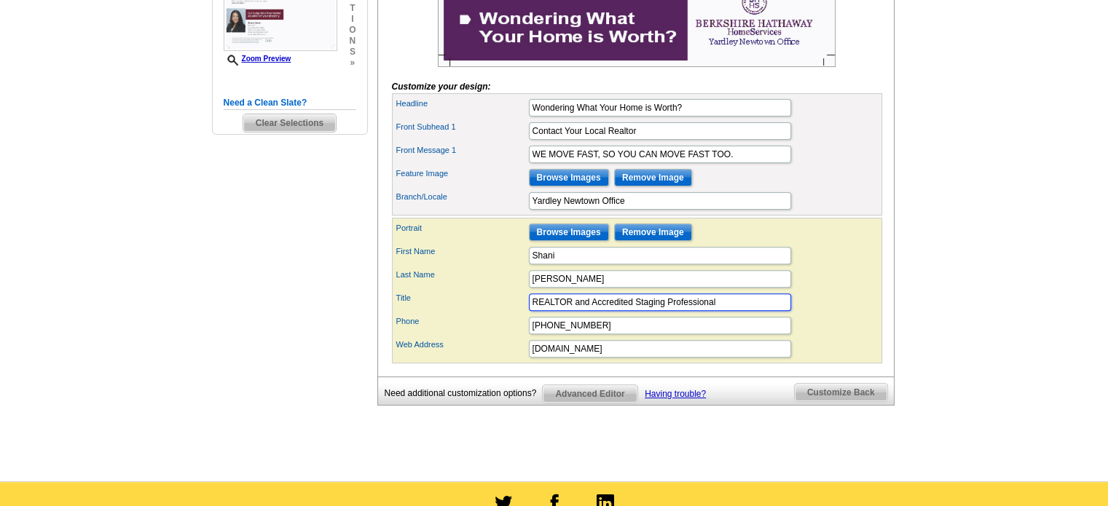
scroll to position [448, 0]
type input "REALTOR and Accredited Staging Professional"
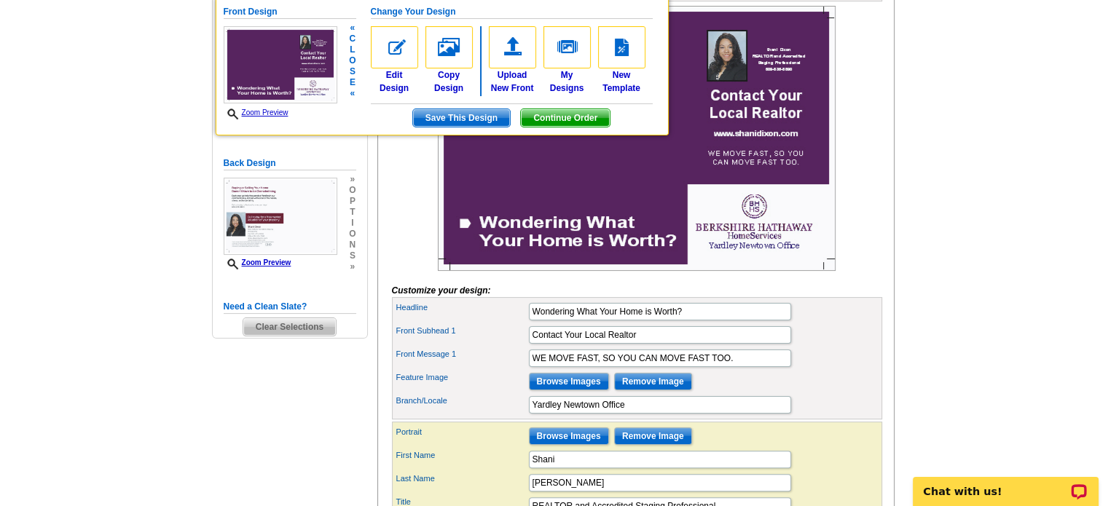
scroll to position [243, 0]
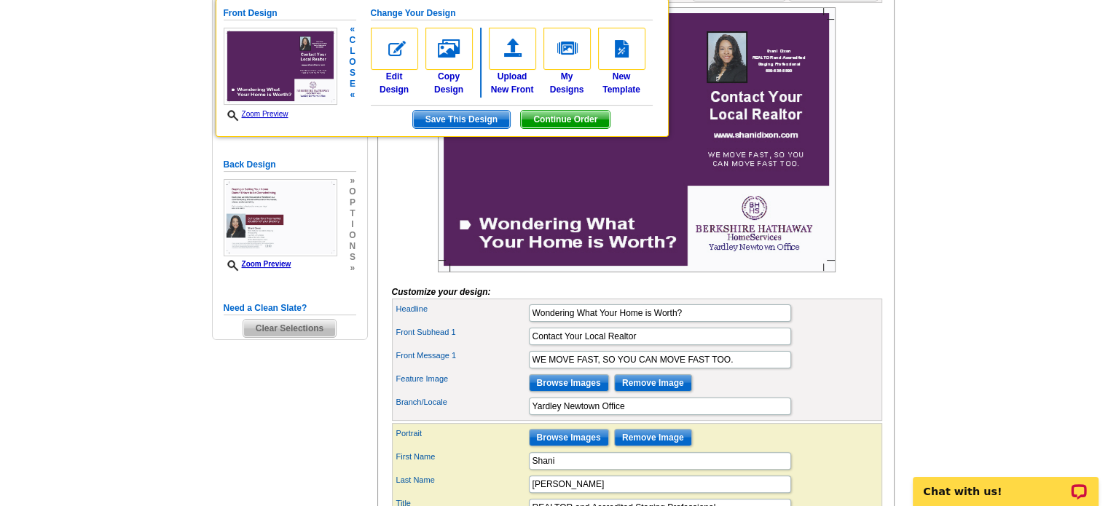
click at [727, 78] on img at bounding box center [637, 139] width 398 height 265
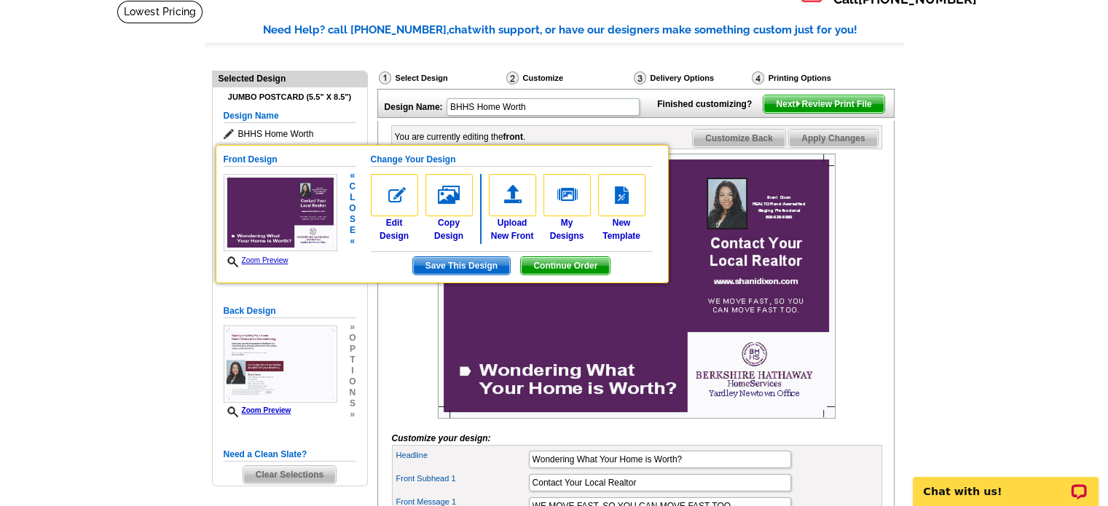
scroll to position [83, 0]
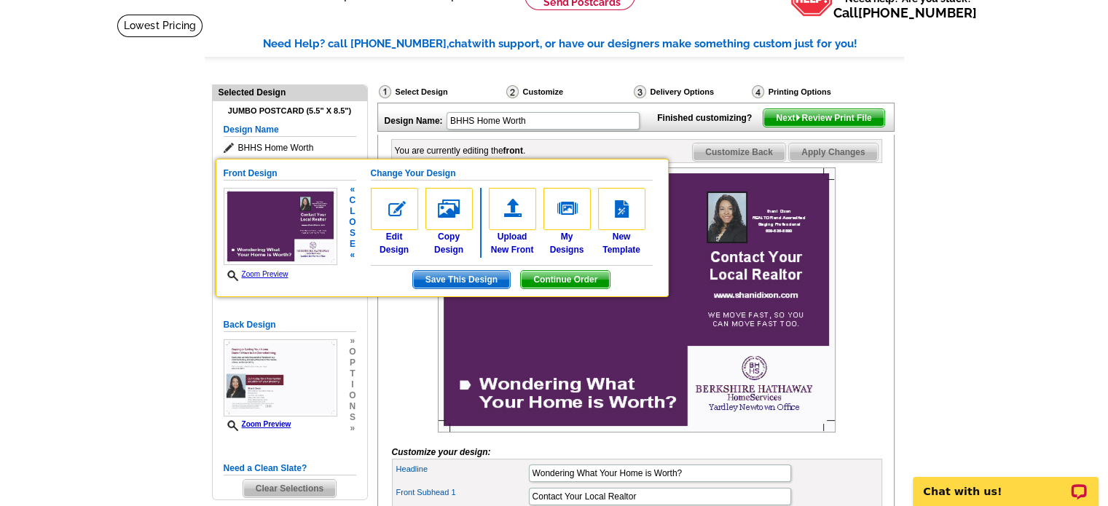
click at [857, 161] on span "Apply Changes" at bounding box center [833, 151] width 88 height 17
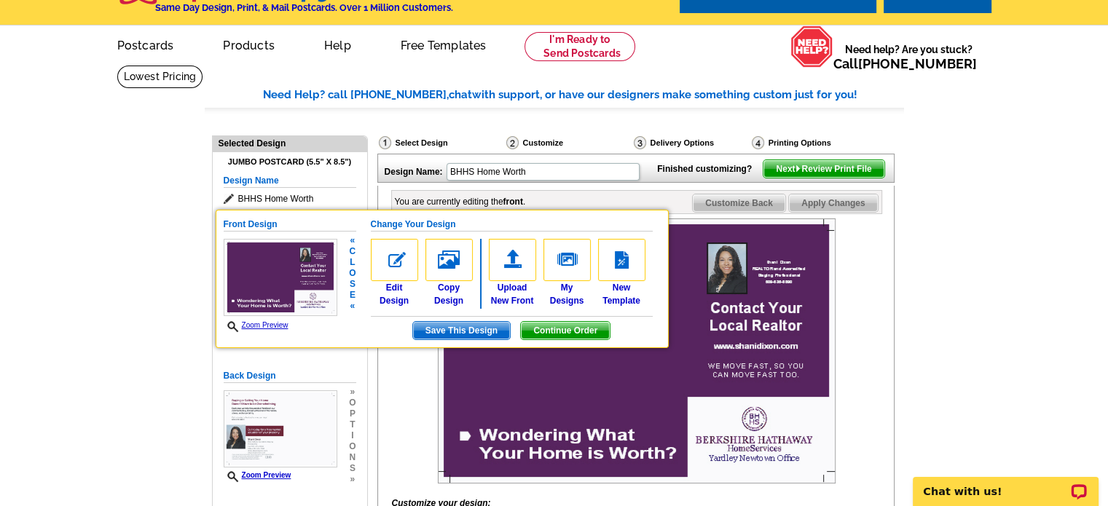
scroll to position [0, 0]
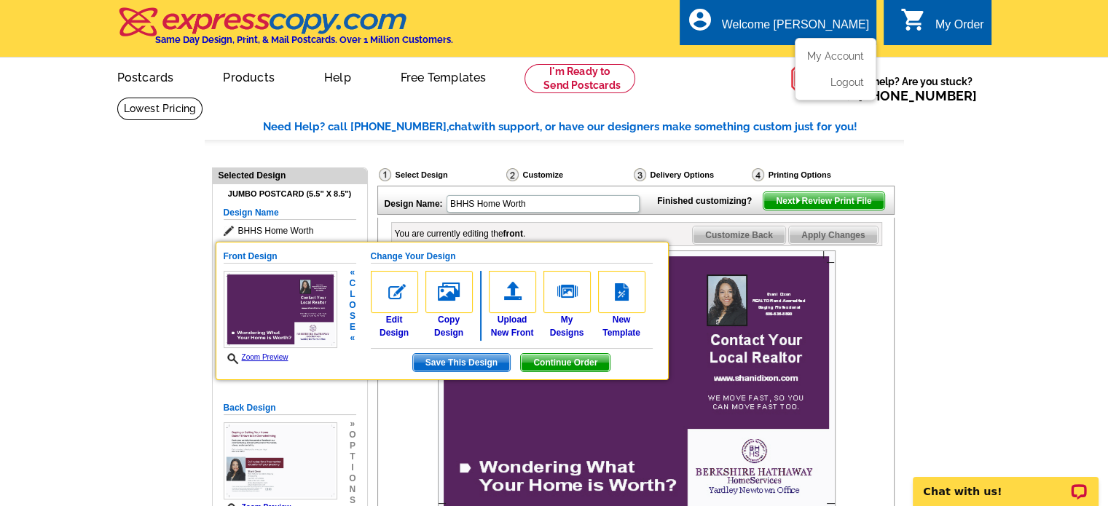
click at [777, 36] on div "account_circle Welcome Shani My Account Logout" at bounding box center [778, 22] width 197 height 46
click at [842, 58] on link "My Account" at bounding box center [832, 56] width 63 height 13
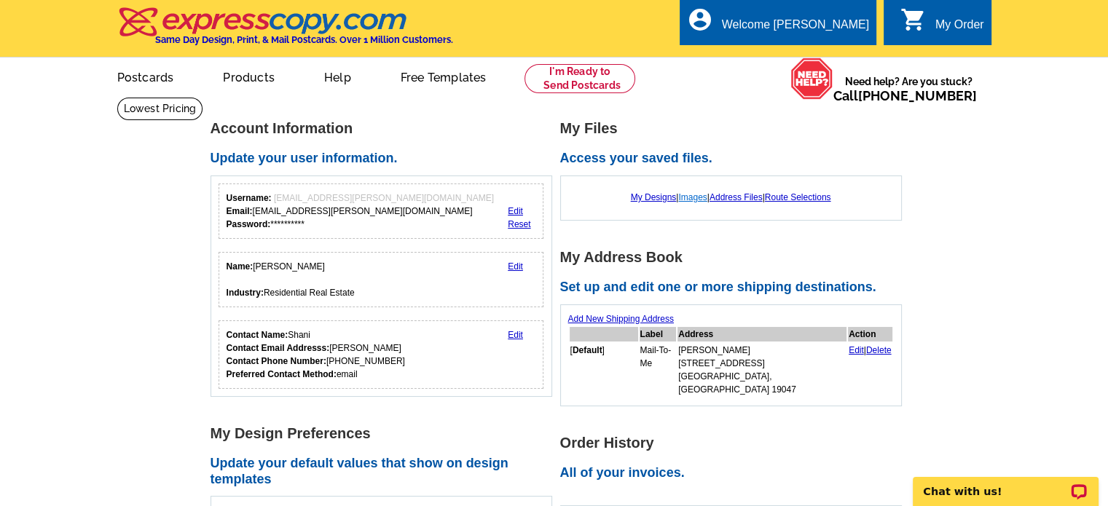
click at [685, 195] on link "Images" at bounding box center [692, 197] width 28 height 10
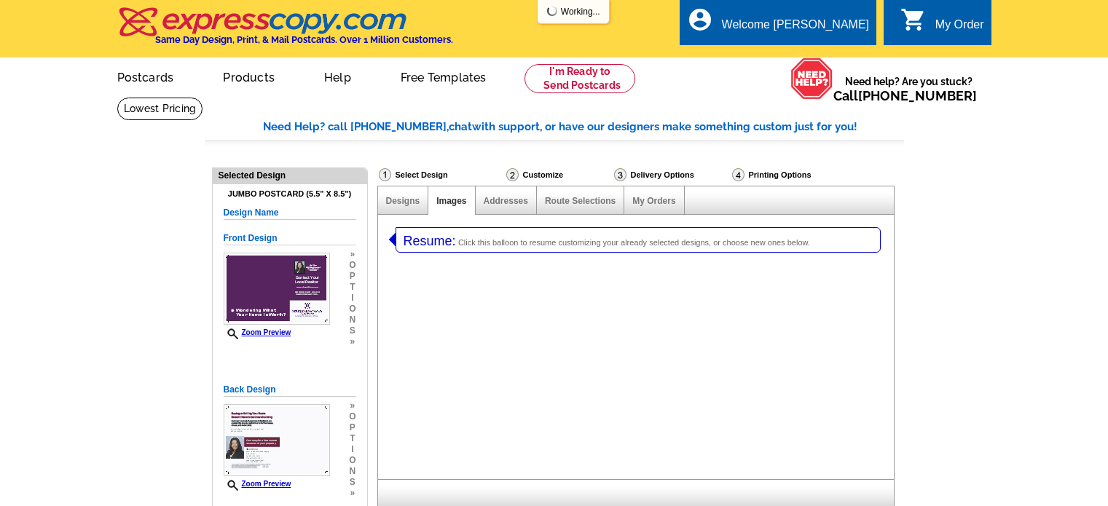
select select "1"
select select "2"
select select "785"
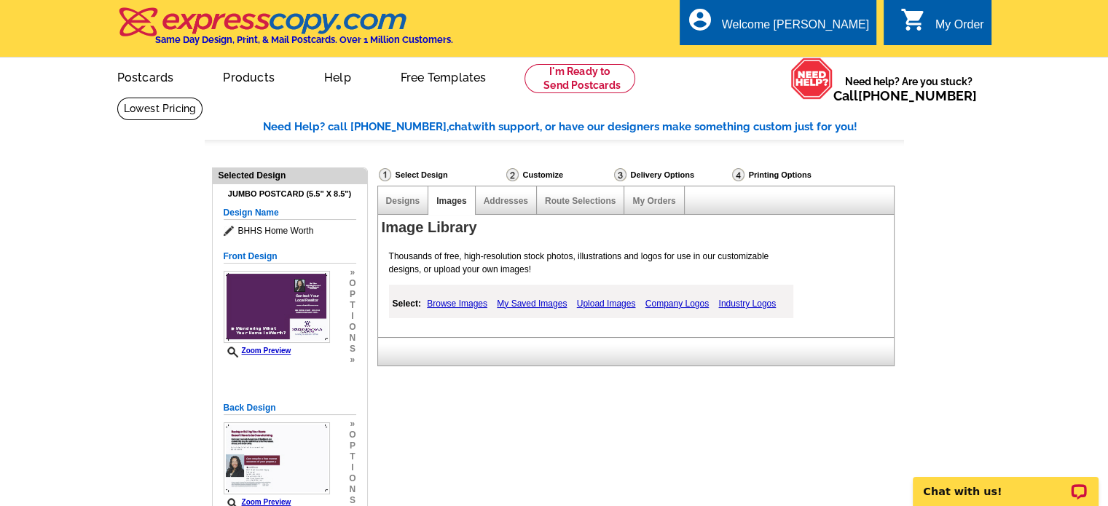
click at [522, 302] on link "My Saved Images" at bounding box center [531, 303] width 77 height 17
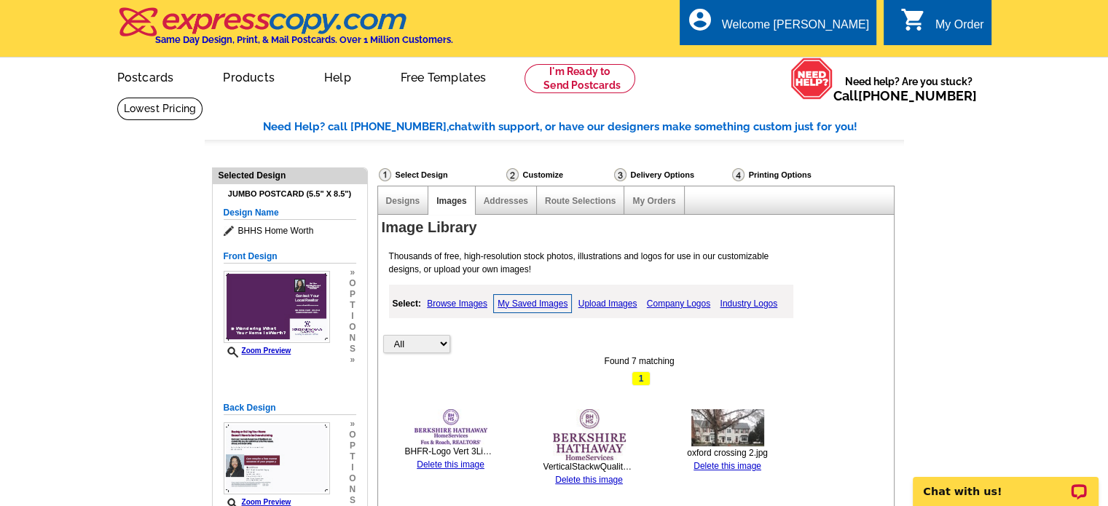
scroll to position [443, 0]
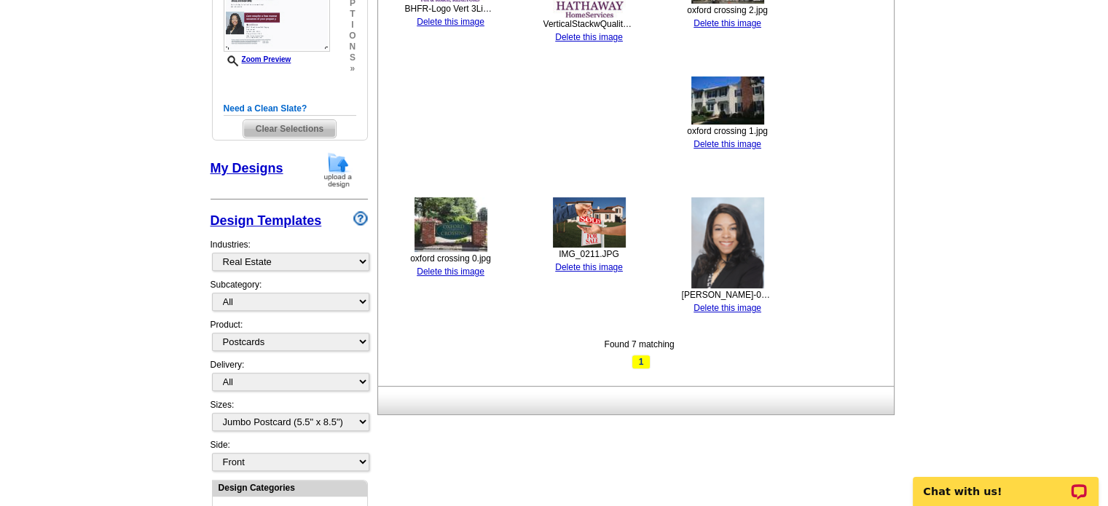
click at [747, 308] on link "Delete this image" at bounding box center [727, 308] width 68 height 10
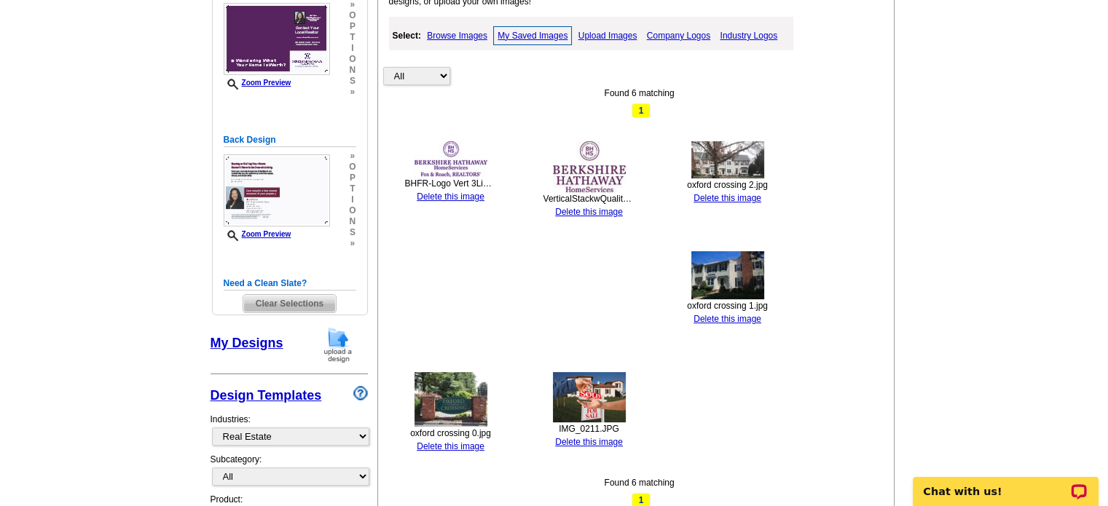
scroll to position [239, 0]
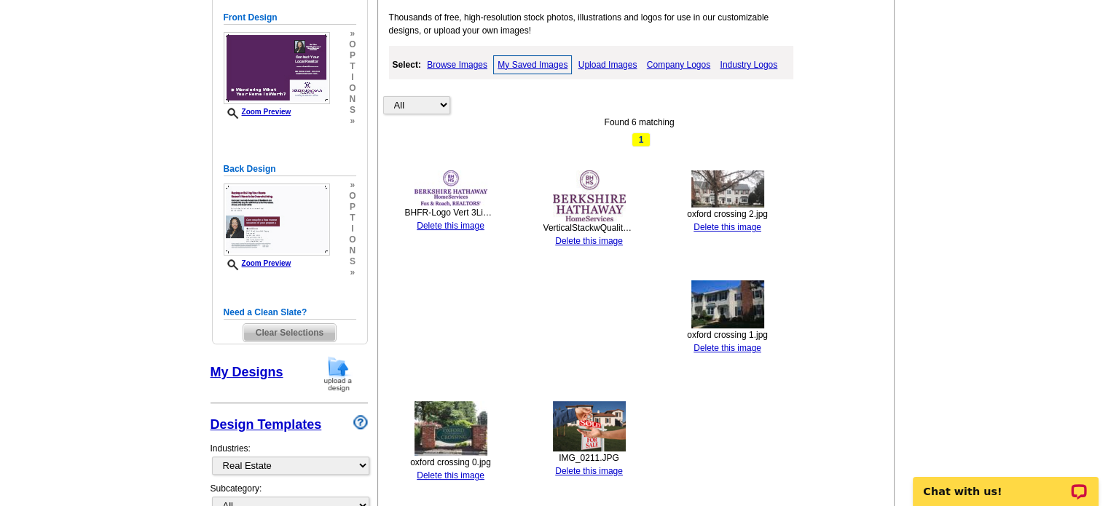
click at [578, 242] on link "Delete this image" at bounding box center [589, 241] width 68 height 10
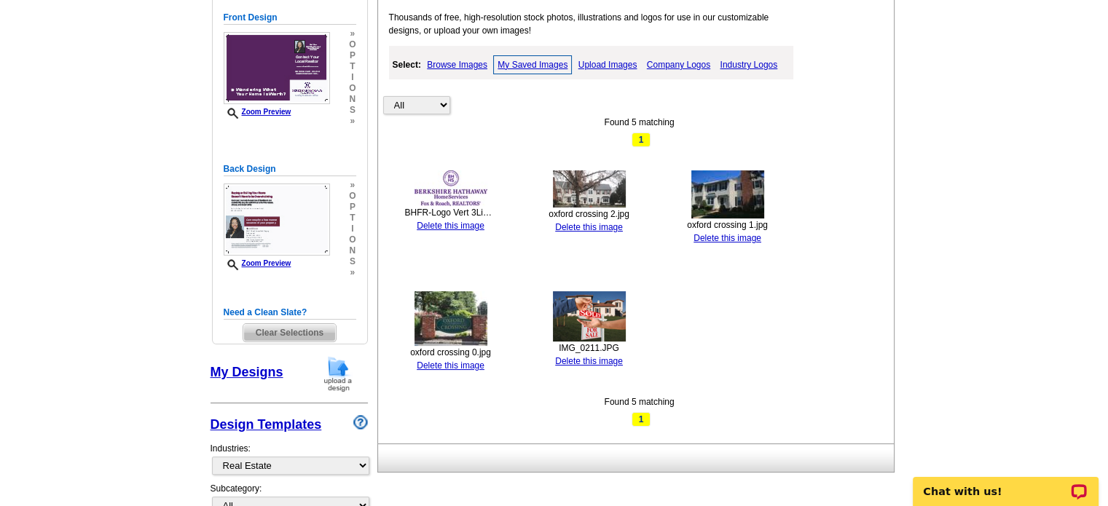
click at [610, 65] on link "Upload Images" at bounding box center [608, 64] width 66 height 17
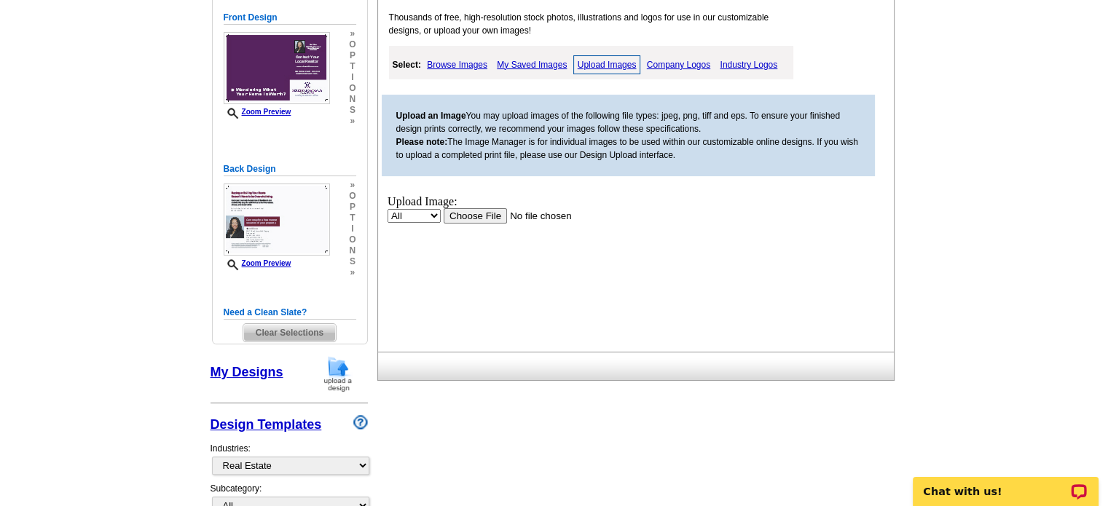
scroll to position [0, 0]
click at [477, 213] on input "file" at bounding box center [535, 215] width 184 height 15
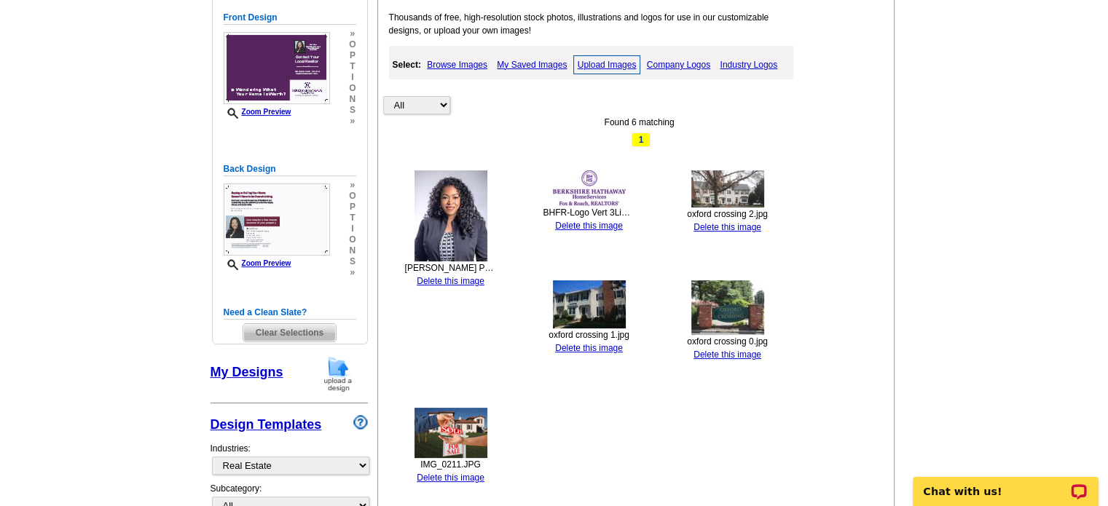
click at [676, 66] on link "Company Logos" at bounding box center [678, 64] width 71 height 17
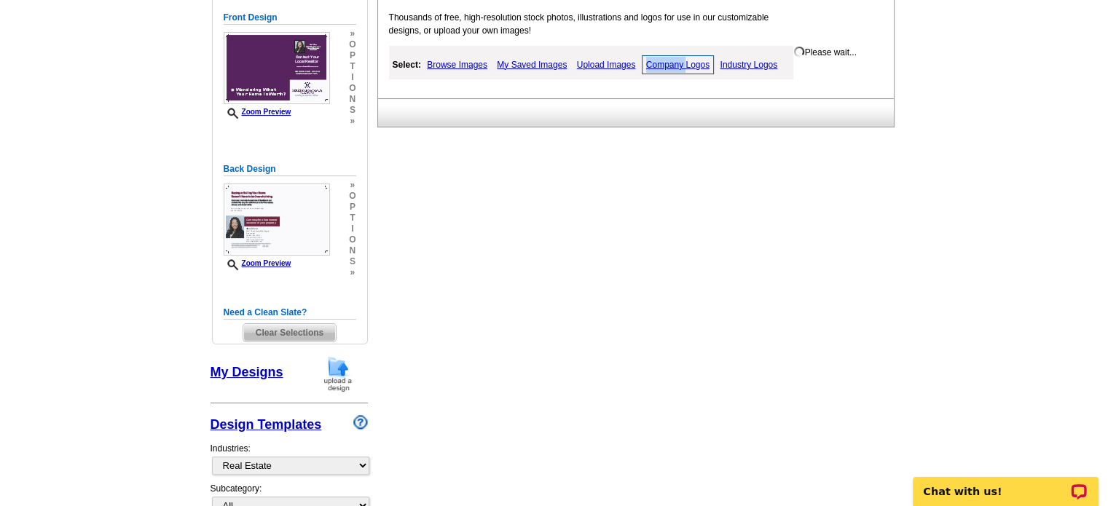
click at [676, 66] on link "Company Logos" at bounding box center [678, 64] width 72 height 19
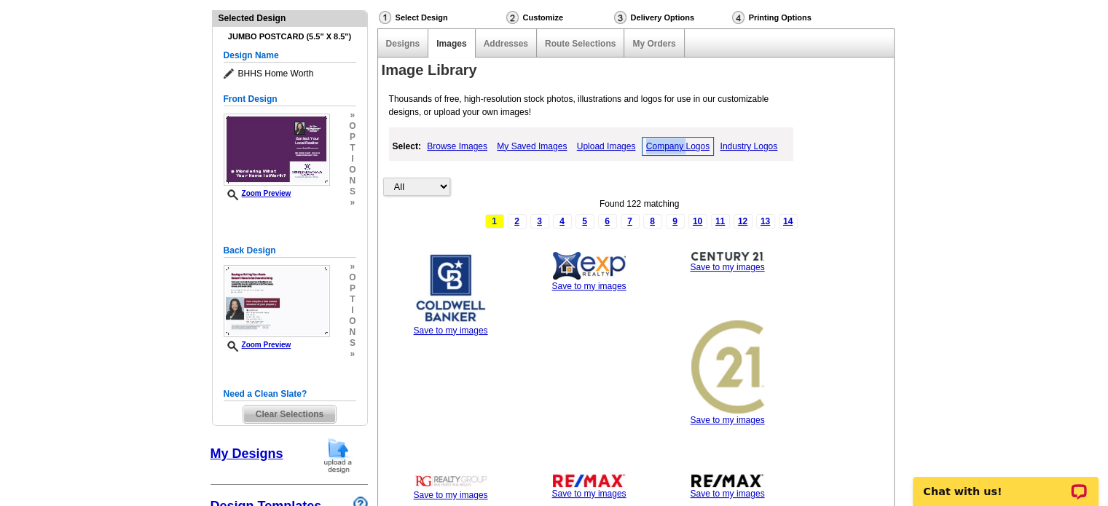
scroll to position [149, 0]
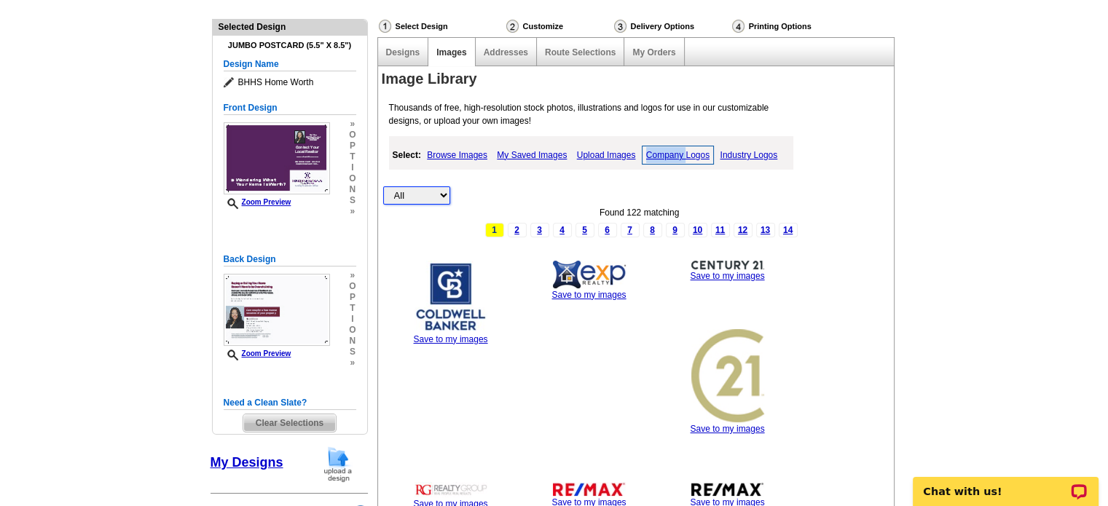
click at [446, 200] on select "All Property" at bounding box center [416, 195] width 67 height 18
click at [574, 197] on div "All Property Found 122 matching 1 2 3 4 5 6 7 8 9 10 11 12 13 14 Save to my ima…" at bounding box center [640, 426] width 516 height 581
click at [679, 156] on link "Company Logos" at bounding box center [678, 155] width 72 height 19
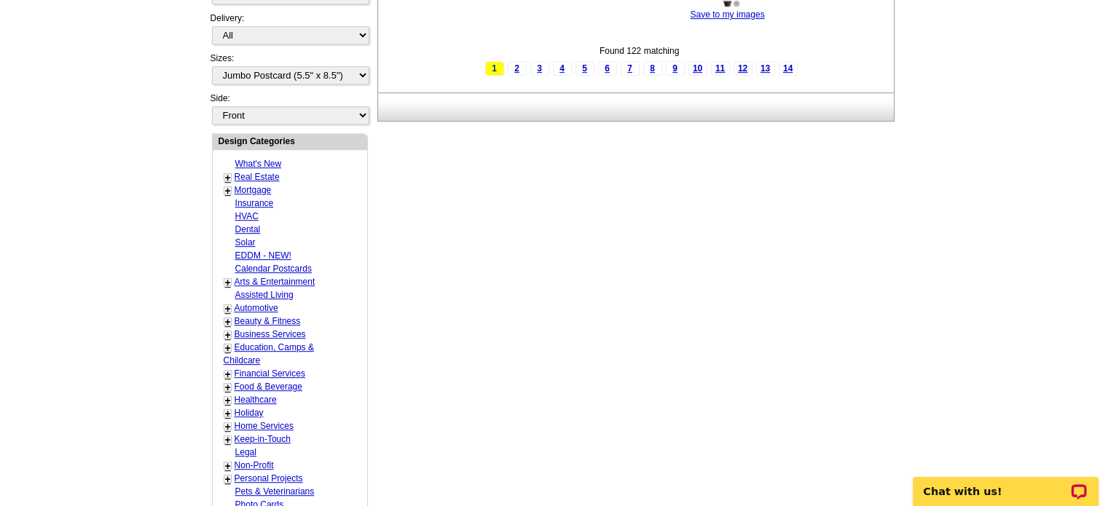
scroll to position [0, 0]
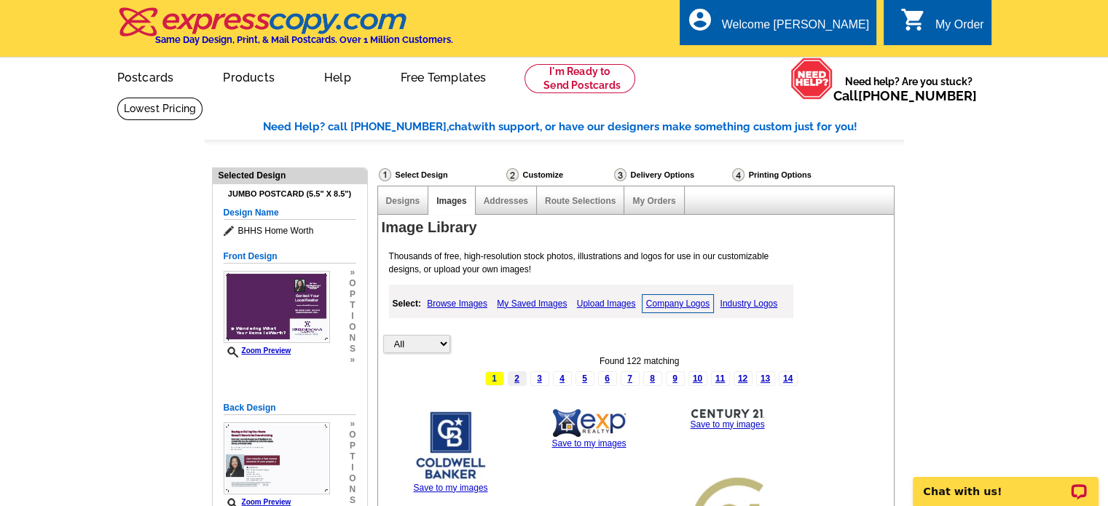
click at [517, 377] on link "2" at bounding box center [517, 378] width 19 height 15
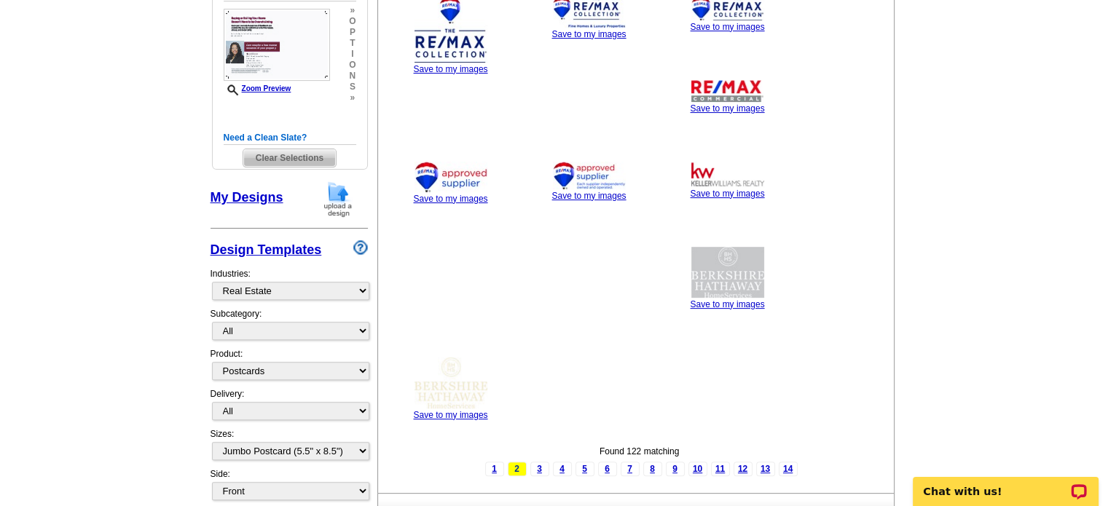
scroll to position [405, 0]
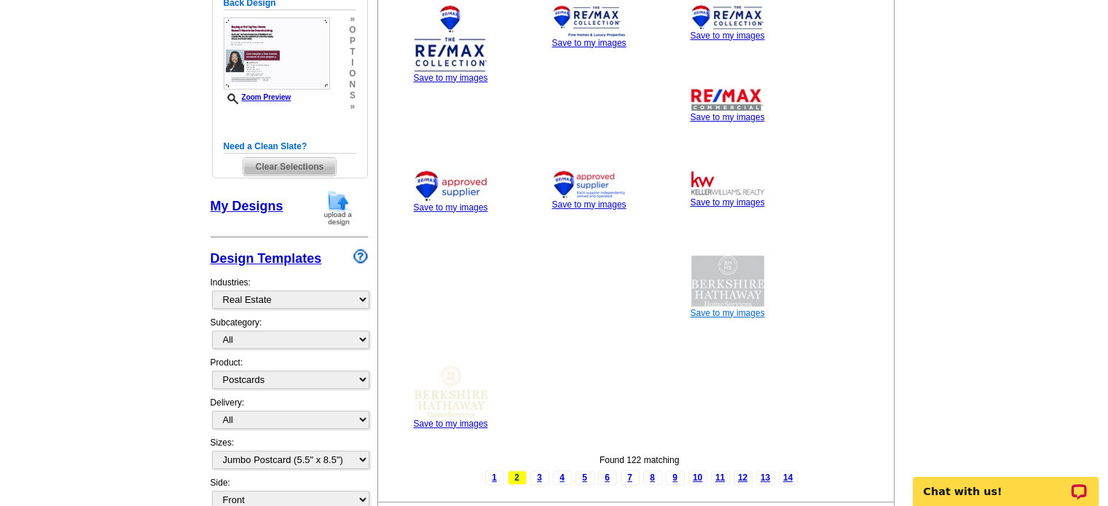
click at [715, 314] on link "Save to my images" at bounding box center [727, 313] width 74 height 10
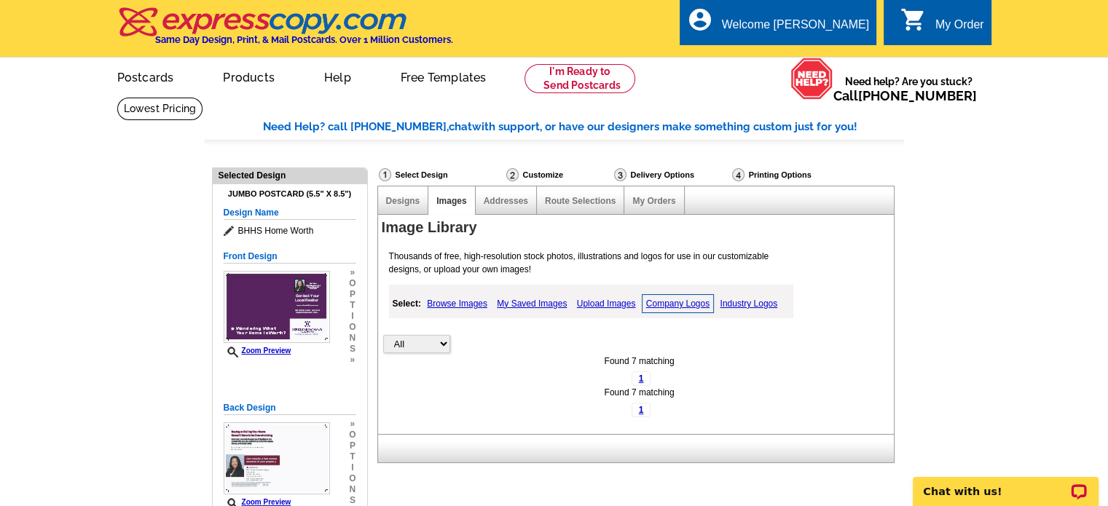
click at [676, 302] on link "Company Logos" at bounding box center [678, 303] width 72 height 19
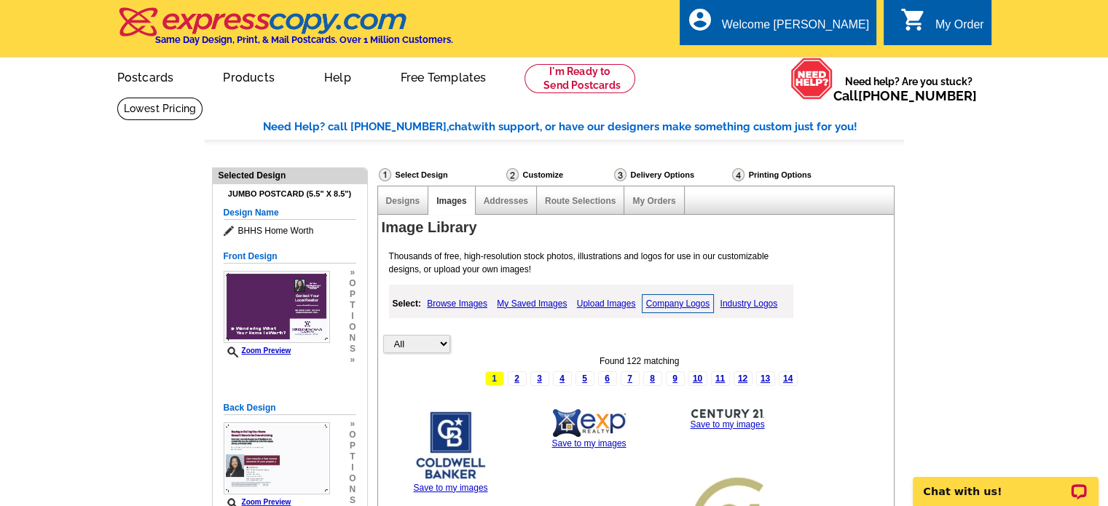
click at [657, 299] on link "Company Logos" at bounding box center [678, 303] width 72 height 19
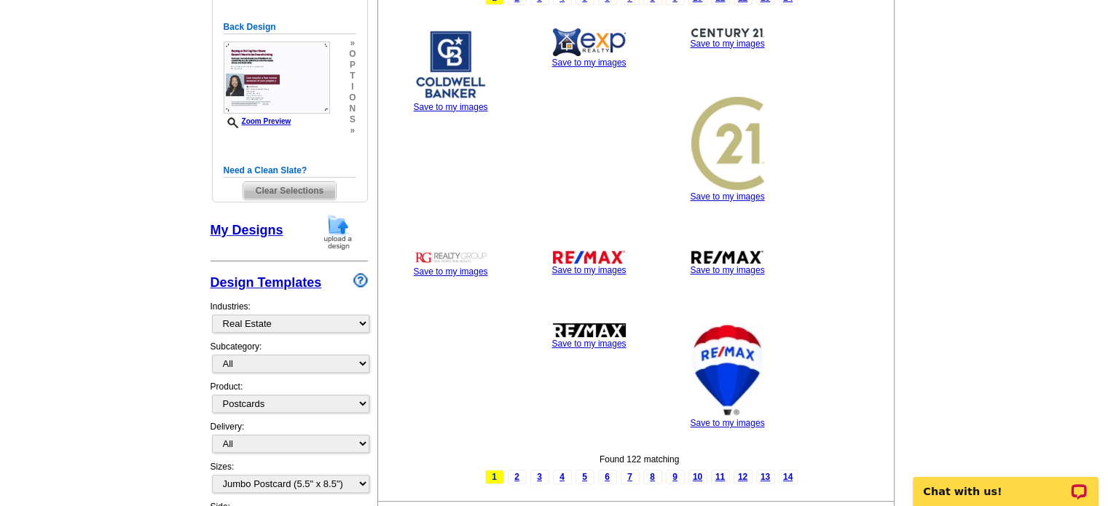
scroll to position [453, 0]
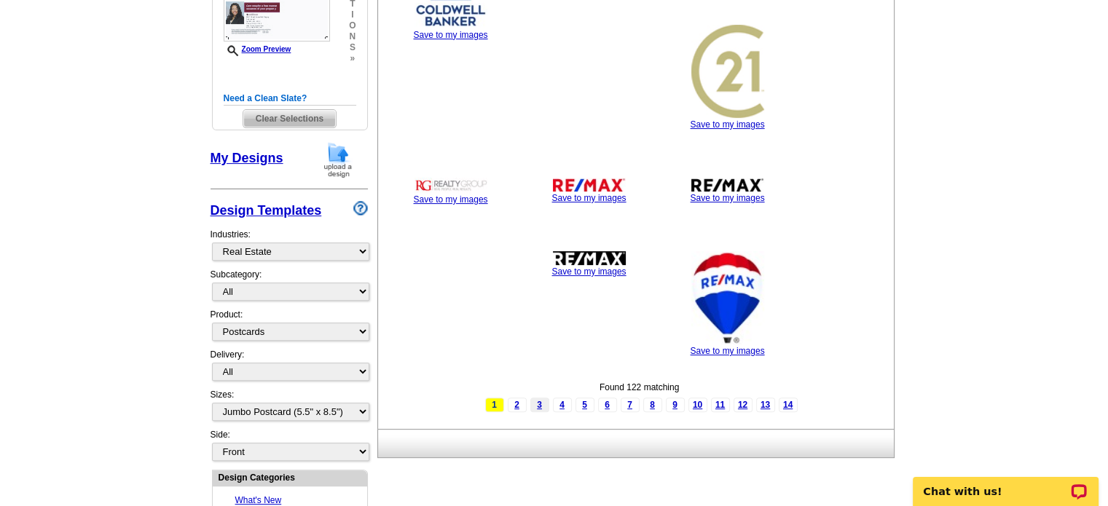
click at [541, 407] on link "3" at bounding box center [539, 405] width 19 height 15
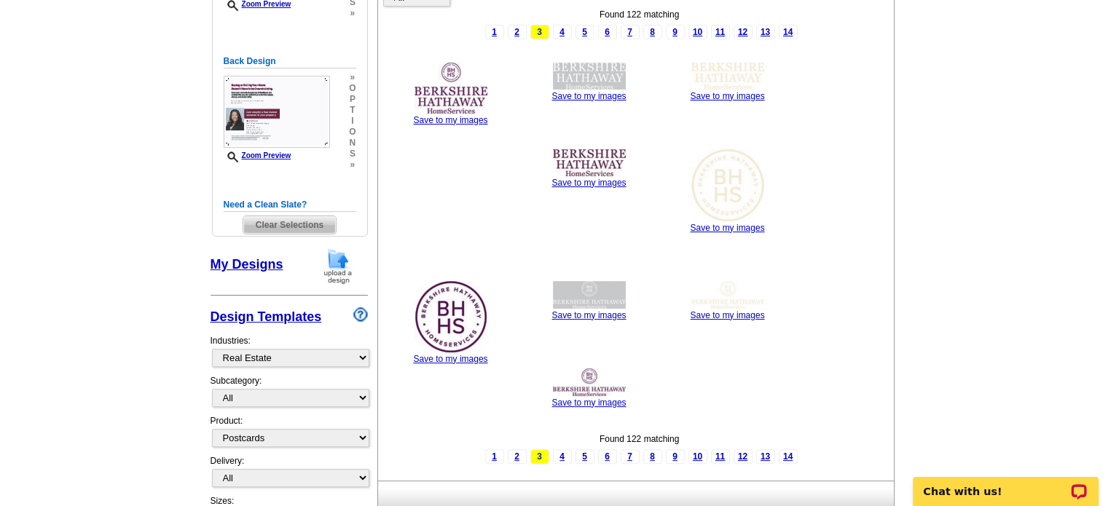
scroll to position [337, 0]
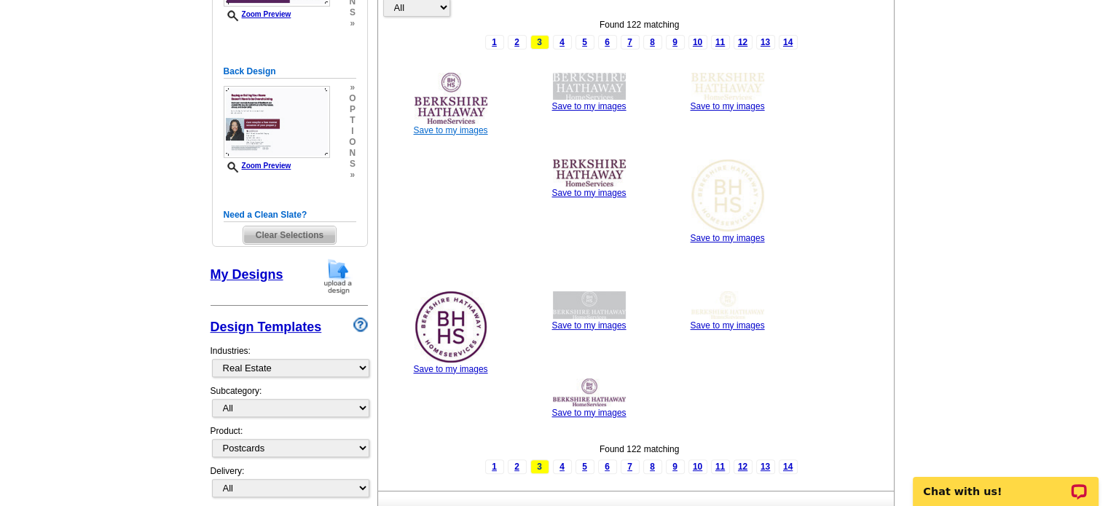
click at [451, 133] on link "Save to my images" at bounding box center [450, 130] width 74 height 10
